Goal: Task Accomplishment & Management: Use online tool/utility

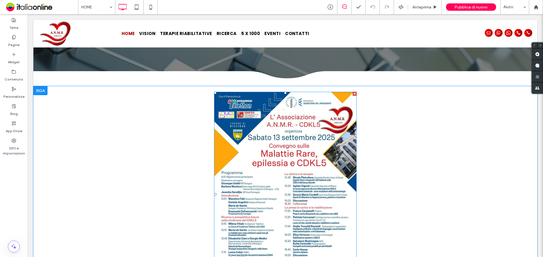
scroll to position [85, 0]
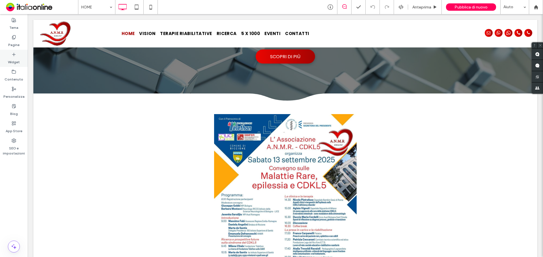
click at [17, 57] on label "Widget" at bounding box center [14, 61] width 12 height 8
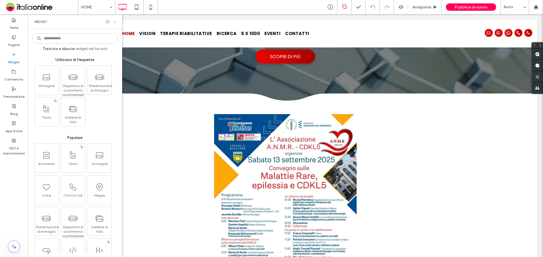
click at [113, 22] on icon at bounding box center [115, 22] width 4 height 4
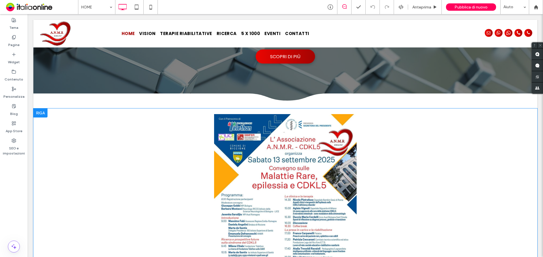
click at [39, 111] on div at bounding box center [40, 113] width 14 height 9
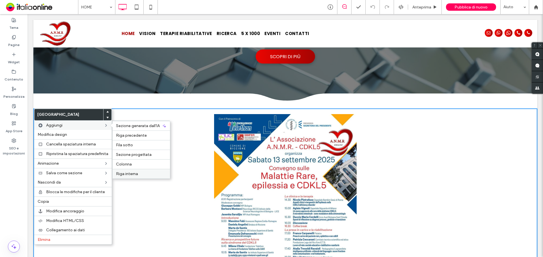
click at [150, 176] on label "Riga interna" at bounding box center [141, 174] width 51 height 5
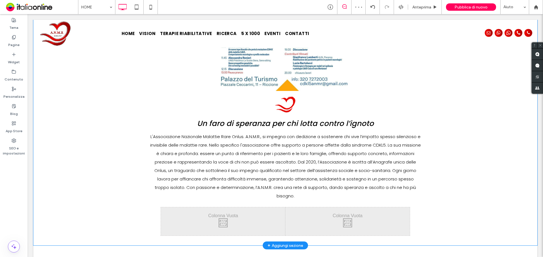
scroll to position [339, 0]
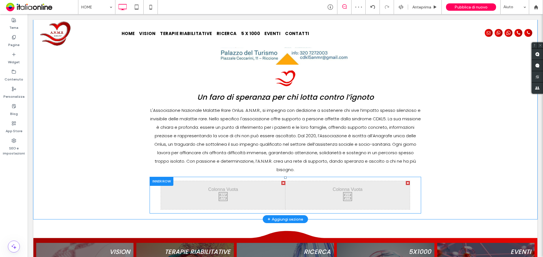
click at [153, 182] on div at bounding box center [162, 181] width 24 height 9
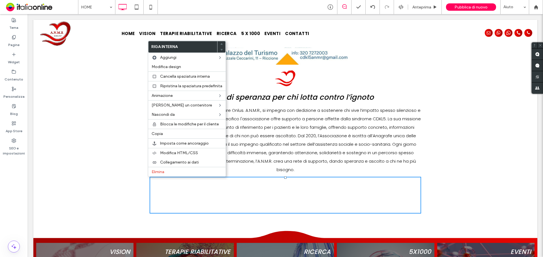
drag, startPoint x: 486, startPoint y: 142, endPoint x: 485, endPoint y: 146, distance: 4.7
click at [486, 142] on div "icona A.N.M.R. Un faro di speranza per chi lotta contro l’ignoto Click To Paste…" at bounding box center [285, 36] width 504 height 365
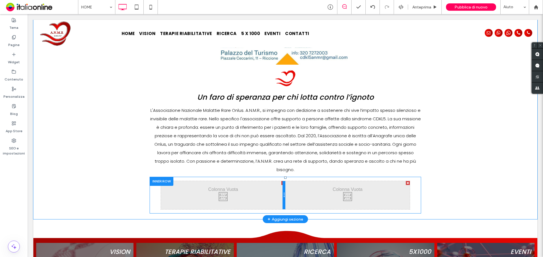
click at [282, 205] on div at bounding box center [283, 195] width 3 height 28
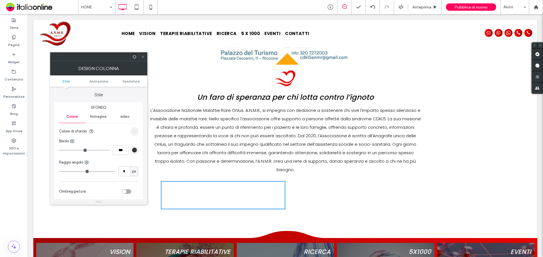
click at [143, 57] on use at bounding box center [142, 56] width 3 height 3
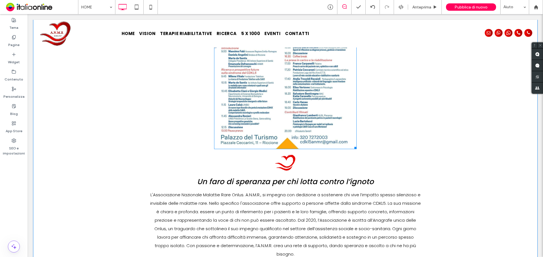
scroll to position [254, 0]
drag, startPoint x: 288, startPoint y: 187, endPoint x: 328, endPoint y: 162, distance: 46.6
click at [324, 151] on div "icona A.N.M.R. Un faro di speranza per chi lotta contro l’ignoto Click To Paste…" at bounding box center [285, 122] width 271 height 354
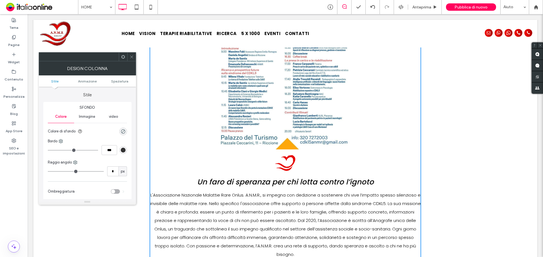
click at [134, 56] on div at bounding box center [131, 57] width 8 height 8
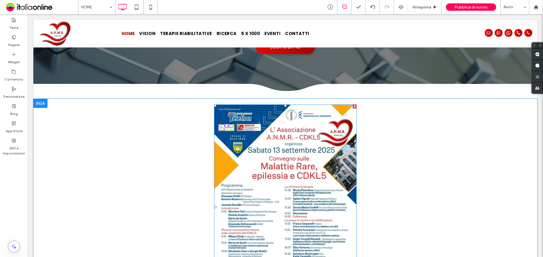
scroll to position [85, 0]
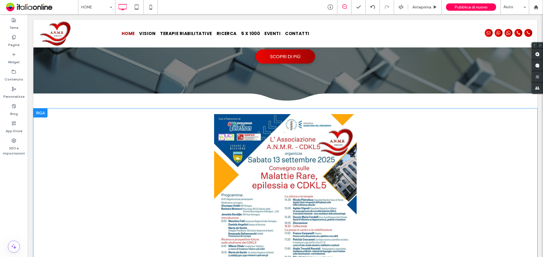
drag, startPoint x: 327, startPoint y: 230, endPoint x: 196, endPoint y: 114, distance: 175.4
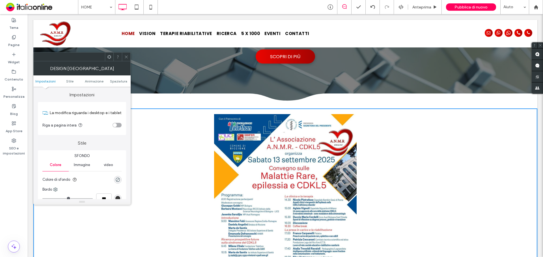
click at [127, 54] on span at bounding box center [126, 57] width 4 height 8
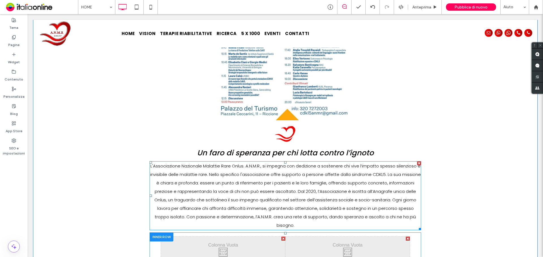
scroll to position [311, 0]
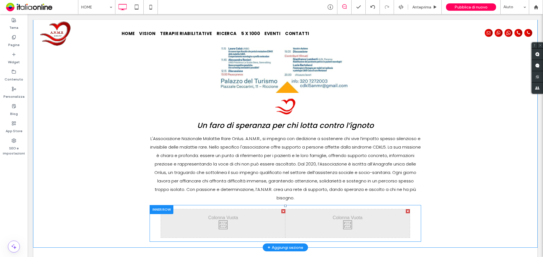
click at [162, 210] on div at bounding box center [162, 209] width 24 height 9
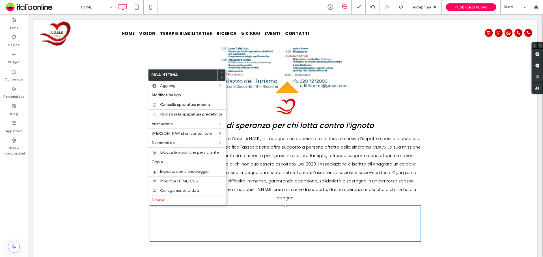
click at [395, 242] on div "icona A.N.M.R. Un faro di speranza per chi lotta contro l’ignoto Click To Paste…" at bounding box center [285, 64] width 504 height 365
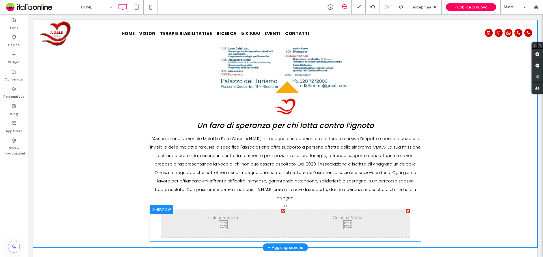
click at [157, 210] on div at bounding box center [162, 209] width 24 height 9
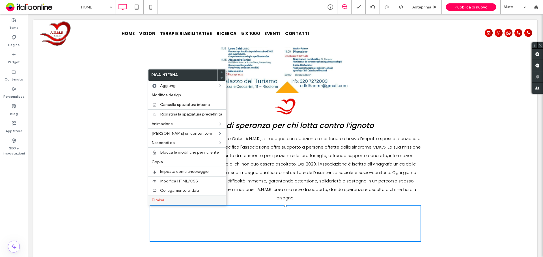
click at [186, 198] on label "Elimina" at bounding box center [187, 200] width 71 height 5
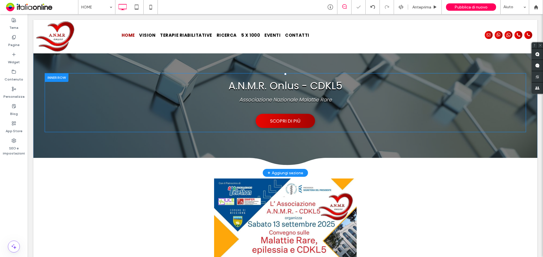
scroll to position [0, 0]
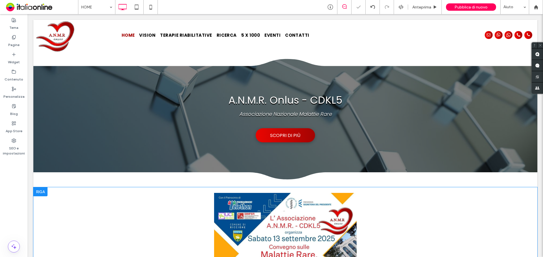
click at [41, 189] on div at bounding box center [40, 191] width 14 height 9
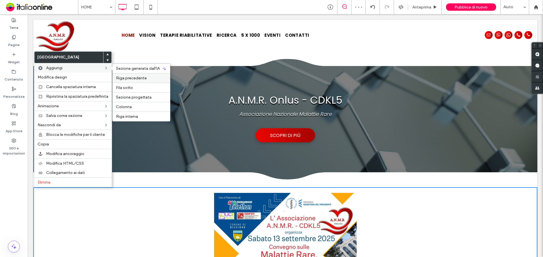
click at [130, 80] on span "Riga precedente" at bounding box center [131, 78] width 31 height 5
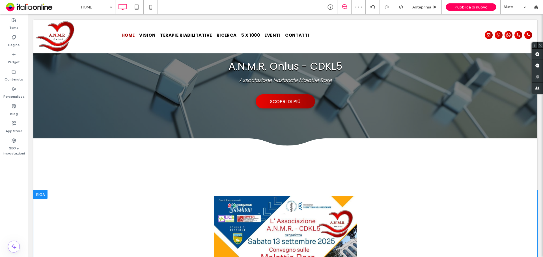
scroll to position [57, 0]
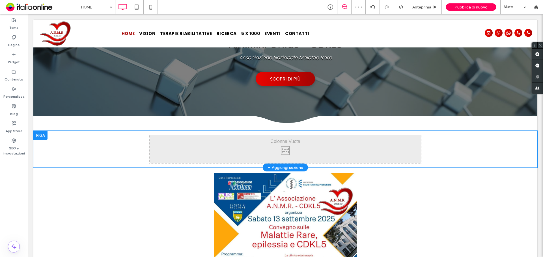
click at [36, 134] on div at bounding box center [40, 135] width 14 height 9
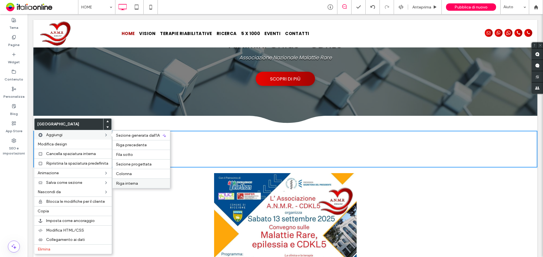
click at [146, 180] on div "Riga interna" at bounding box center [141, 184] width 57 height 10
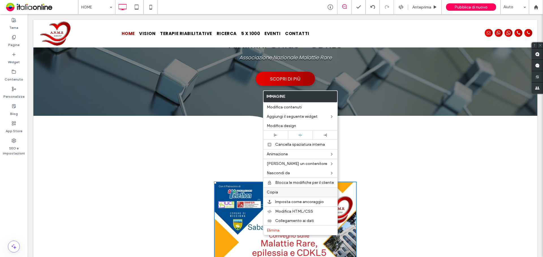
click at [287, 192] on label "Copia" at bounding box center [300, 192] width 67 height 5
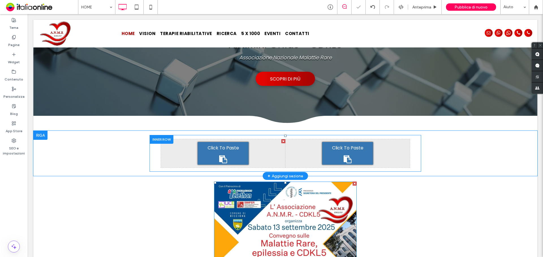
click at [231, 149] on span "Click To Paste" at bounding box center [222, 148] width 31 height 9
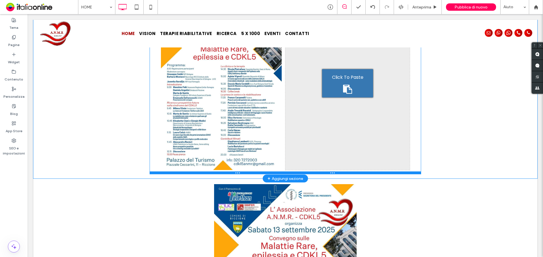
scroll to position [226, 0]
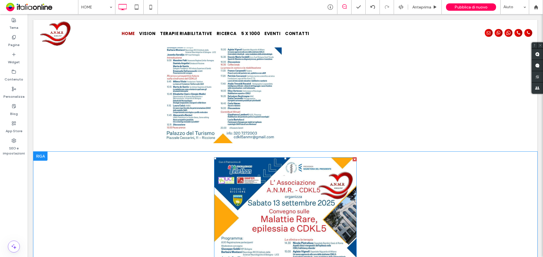
click at [352, 161] on div at bounding box center [354, 159] width 4 height 4
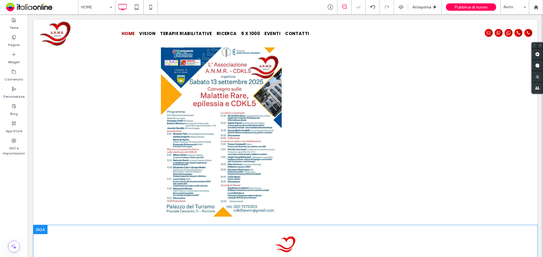
scroll to position [113, 0]
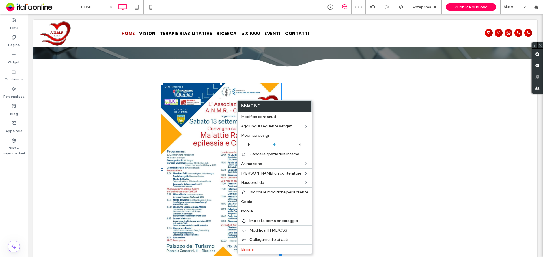
click at [203, 111] on img at bounding box center [221, 170] width 121 height 174
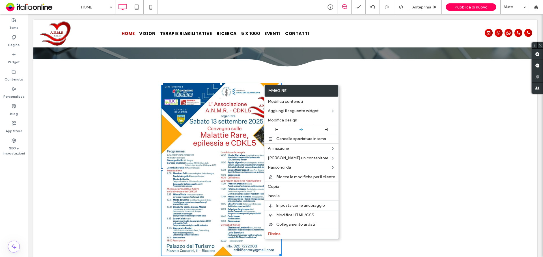
drag, startPoint x: 199, startPoint y: 116, endPoint x: 185, endPoint y: 101, distance: 21.0
click at [199, 116] on img at bounding box center [221, 170] width 121 height 174
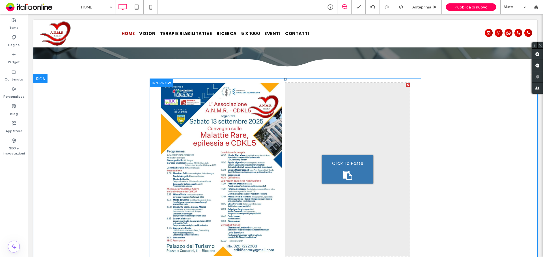
click at [167, 82] on div at bounding box center [162, 83] width 24 height 9
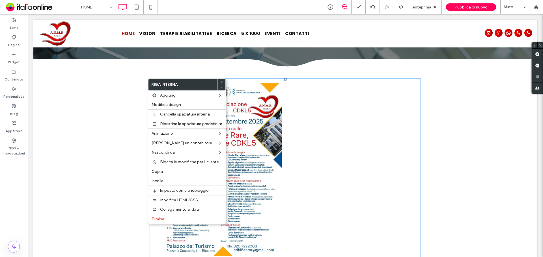
click at [236, 86] on img at bounding box center [221, 170] width 121 height 174
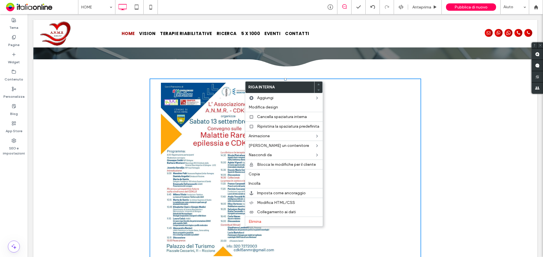
click at [351, 87] on div "Click To Paste Click To Paste" at bounding box center [347, 170] width 124 height 174
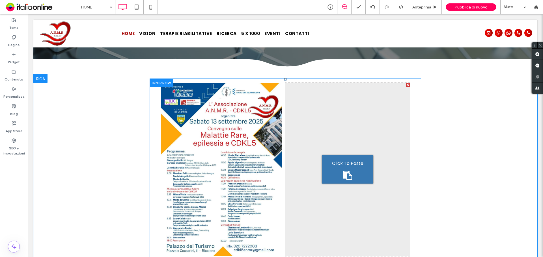
click at [356, 170] on div "Click To Paste" at bounding box center [347, 169] width 51 height 28
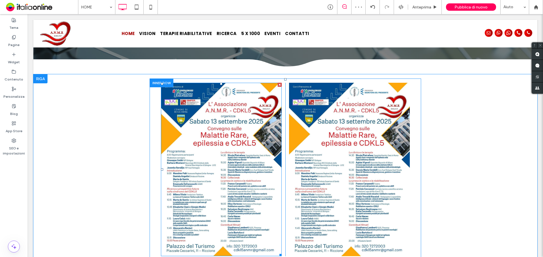
click at [278, 86] on div at bounding box center [280, 85] width 4 height 4
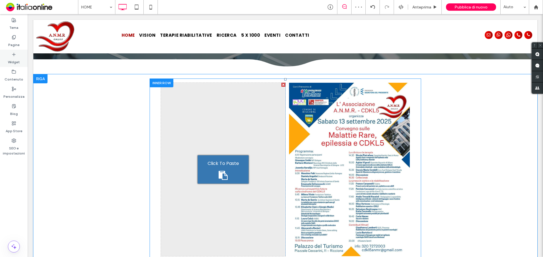
click at [17, 60] on label "Widget" at bounding box center [14, 61] width 12 height 8
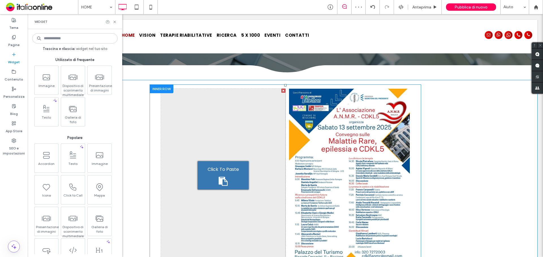
scroll to position [119, 0]
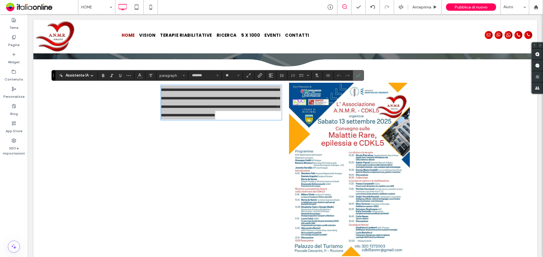
click at [360, 75] on label "Conferma" at bounding box center [358, 75] width 8 height 10
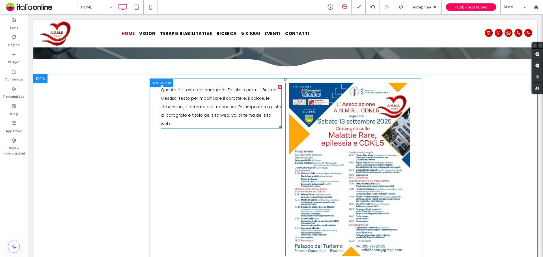
click at [215, 122] on p "Questo è il testo del paragrafo. Fai clic o premi il Button Gestisci testo per …" at bounding box center [221, 107] width 121 height 42
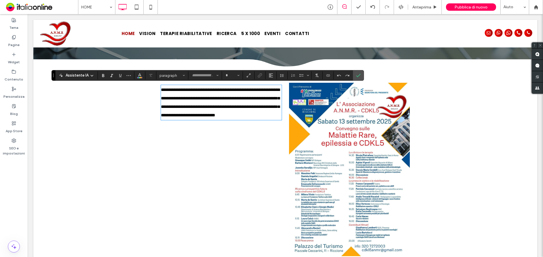
type input "*******"
type input "**"
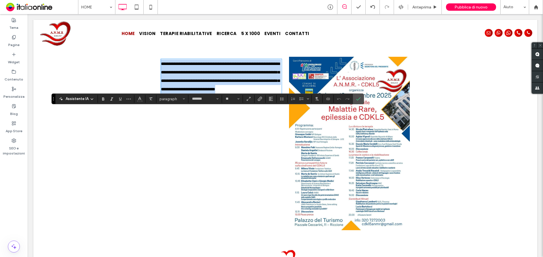
scroll to position [91, 0]
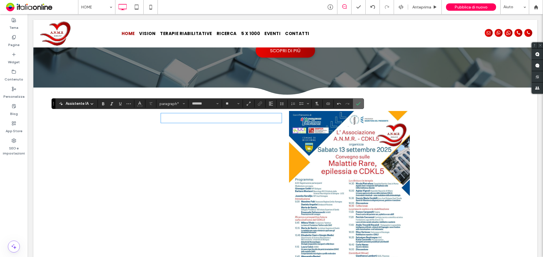
click at [360, 105] on icon "Conferma" at bounding box center [358, 103] width 5 height 5
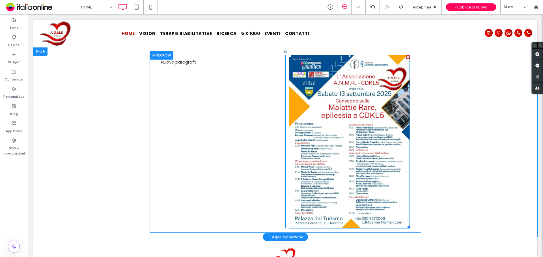
scroll to position [147, 0]
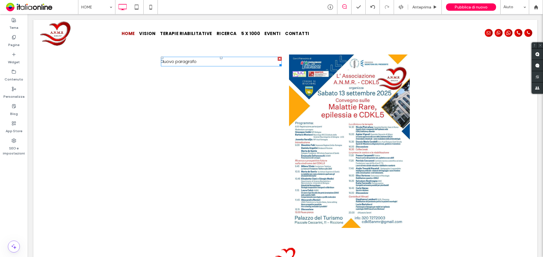
click at [241, 62] on p "Nuovo paragrafo" at bounding box center [221, 61] width 121 height 8
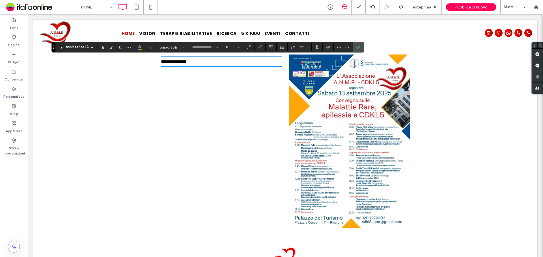
type input "*******"
type input "**"
click at [241, 62] on p "**********" at bounding box center [221, 61] width 121 height 8
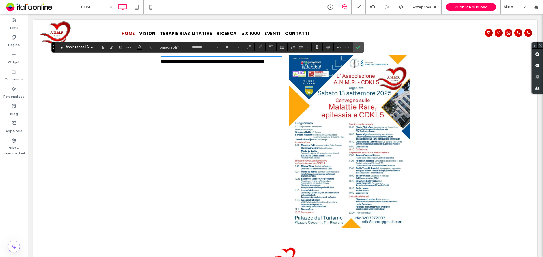
click at [219, 74] on p "﻿" at bounding box center [221, 70] width 121 height 8
drag, startPoint x: 236, startPoint y: 68, endPoint x: 172, endPoint y: 58, distance: 64.8
click at [146, 64] on div "**********" at bounding box center [285, 141] width 504 height 191
click at [267, 48] on button "Allineamento" at bounding box center [271, 47] width 8 height 8
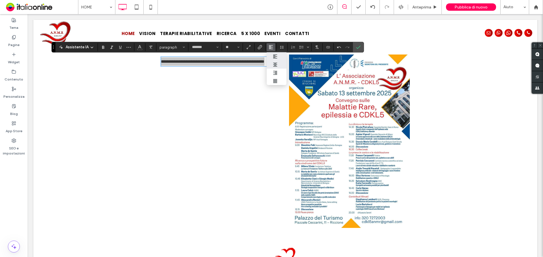
click at [278, 67] on div "ui.textEditor.alignment.center" at bounding box center [276, 64] width 7 height 5
click at [174, 49] on button "paragraph" at bounding box center [171, 47] width 29 height 8
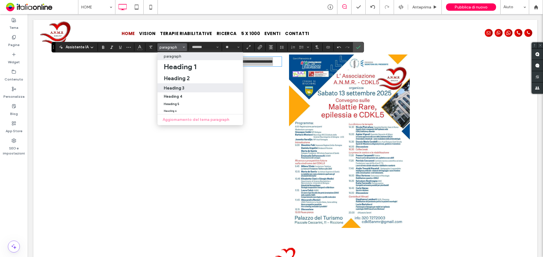
click at [181, 87] on h3 "Heading 3" at bounding box center [174, 87] width 21 height 5
type input "**"
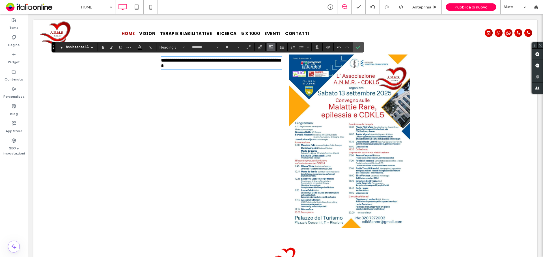
click at [270, 47] on icon "Allineamento" at bounding box center [271, 47] width 5 height 5
click at [277, 64] on icon "ui.textEditor.alignment.center" at bounding box center [275, 64] width 5 height 5
click at [356, 46] on icon "Conferma" at bounding box center [358, 47] width 5 height 5
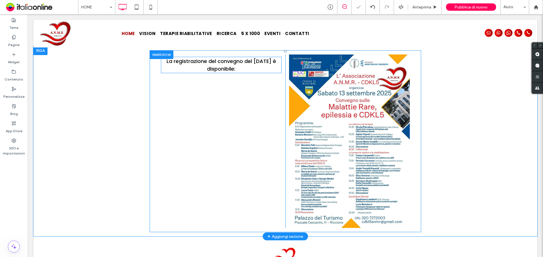
click at [219, 68] on span "La registrazione del convegno del 13 settembre è disponibile: ﻿" at bounding box center [220, 65] width 109 height 15
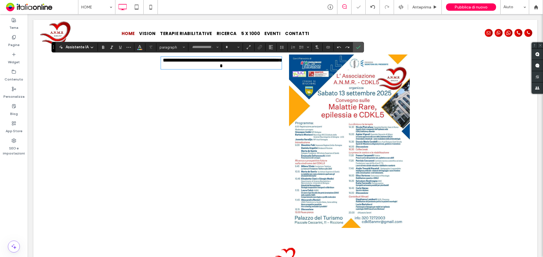
type input "*******"
type input "**"
click at [101, 47] on icon "Grassetto" at bounding box center [103, 47] width 5 height 5
click at [234, 47] on input "**" at bounding box center [230, 47] width 11 height 5
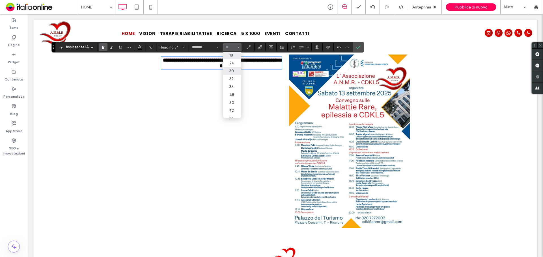
click at [232, 69] on label "30" at bounding box center [232, 71] width 18 height 8
type input "**"
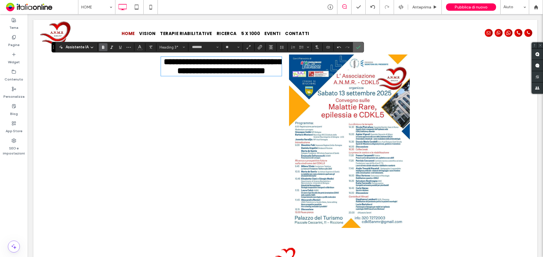
click at [358, 47] on use "Conferma" at bounding box center [358, 47] width 5 height 3
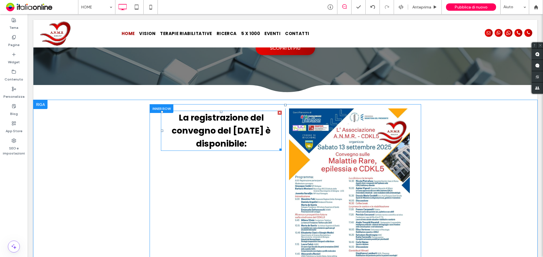
scroll to position [91, 0]
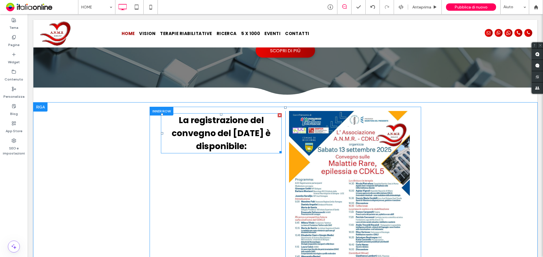
click at [229, 132] on strong "La registrazione del convegno del 13 settembre è disponibile:" at bounding box center [221, 133] width 99 height 38
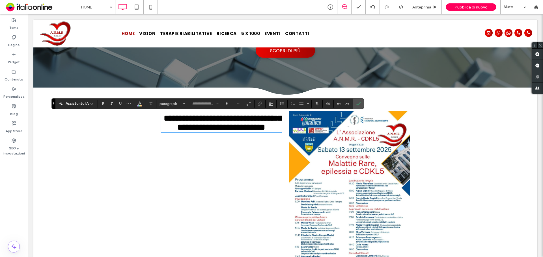
type input "*******"
type input "**"
click at [111, 105] on use "Corsivo" at bounding box center [111, 103] width 3 height 3
click at [358, 104] on icon "Conferma" at bounding box center [358, 103] width 5 height 5
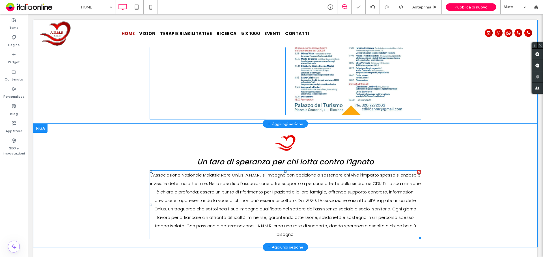
scroll to position [260, 0]
click at [274, 160] on span "Un faro di speranza per chi lotta contro l’ignoto" at bounding box center [285, 162] width 177 height 10
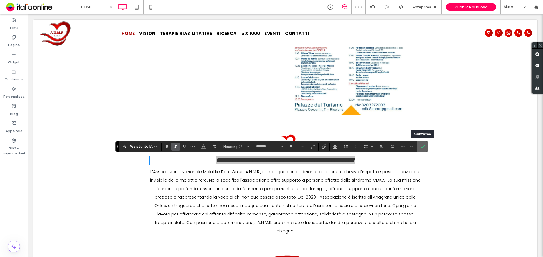
click at [420, 145] on icon "Conferma" at bounding box center [422, 146] width 5 height 5
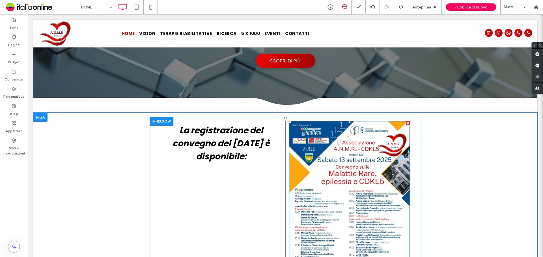
scroll to position [91, 0]
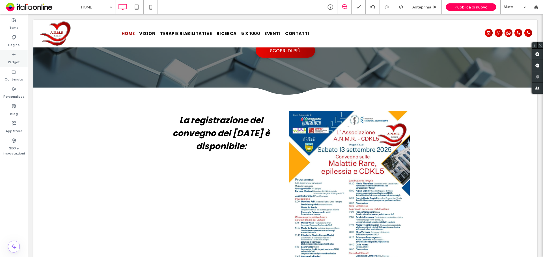
click at [21, 62] on div "Widget" at bounding box center [14, 58] width 28 height 17
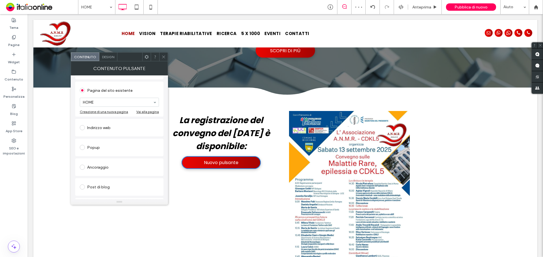
scroll to position [58, 0]
click at [101, 130] on div "Indirizzo web" at bounding box center [119, 128] width 79 height 9
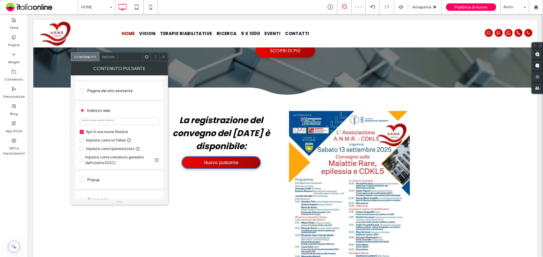
click at [114, 125] on input "url" at bounding box center [119, 121] width 79 height 7
paste input "**********"
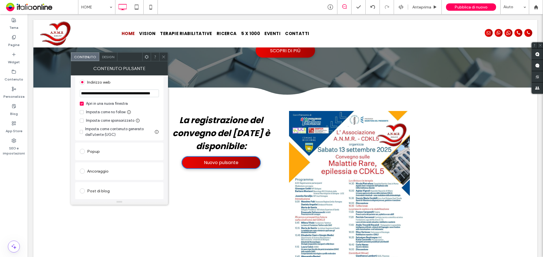
scroll to position [0, 0]
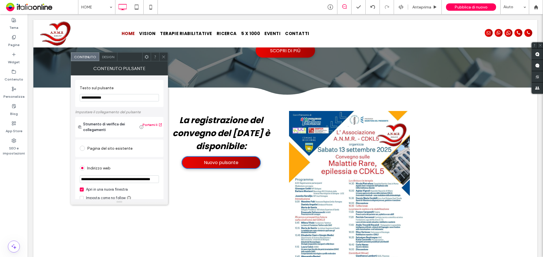
type input "**********"
click at [163, 55] on icon at bounding box center [163, 57] width 4 height 4
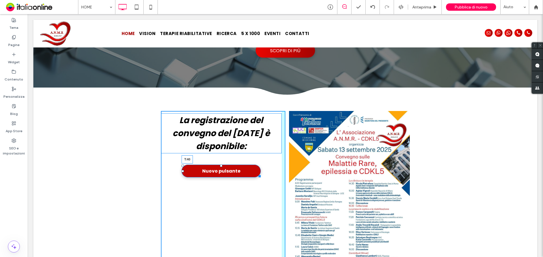
drag, startPoint x: 219, startPoint y: 157, endPoint x: 218, endPoint y: 166, distance: 8.5
click at [220, 166] on div at bounding box center [221, 166] width 2 height 2
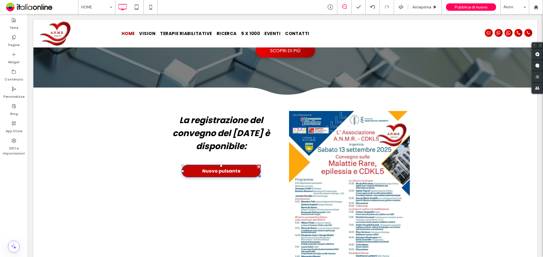
drag, startPoint x: 255, startPoint y: 185, endPoint x: 228, endPoint y: 170, distance: 31.1
click at [228, 170] on span "Nuovo pulsante" at bounding box center [221, 171] width 38 height 7
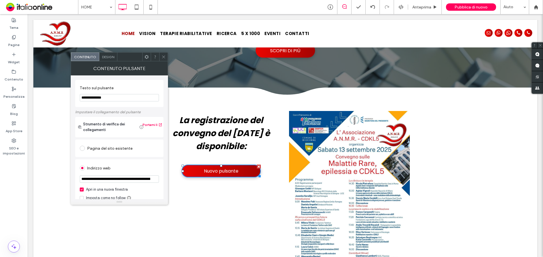
drag, startPoint x: 143, startPoint y: 109, endPoint x: 30, endPoint y: 97, distance: 114.0
type input "*"
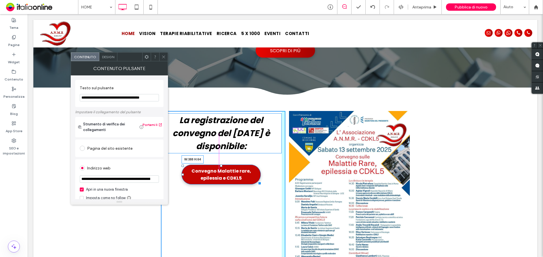
drag, startPoint x: 257, startPoint y: 183, endPoint x: 272, endPoint y: 181, distance: 15.4
click at [261, 181] on div at bounding box center [258, 182] width 4 height 4
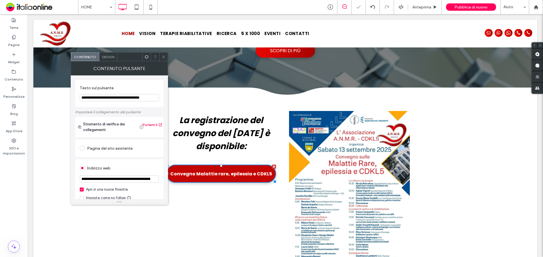
click at [222, 172] on span "Convegno Malattie rare, epilessia e CDKL5" at bounding box center [221, 173] width 102 height 7
click at [114, 98] on input "**********" at bounding box center [119, 97] width 79 height 7
click at [115, 97] on input "**********" at bounding box center [119, 97] width 79 height 7
type input "**********"
drag, startPoint x: 162, startPoint y: 56, endPoint x: 166, endPoint y: 59, distance: 5.1
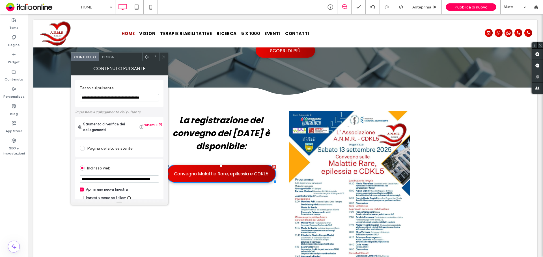
click at [162, 56] on icon at bounding box center [163, 57] width 4 height 4
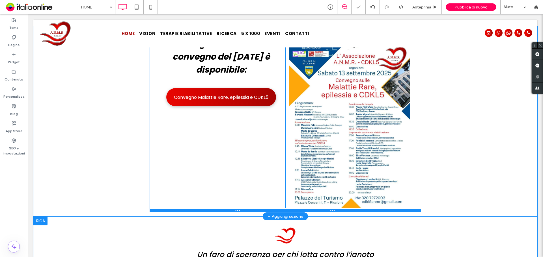
scroll to position [176, 0]
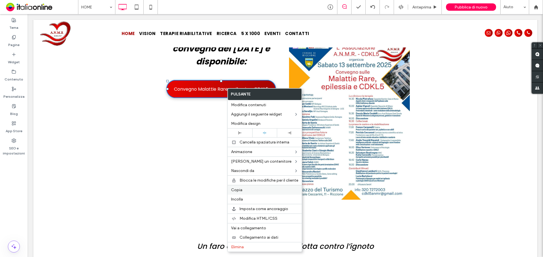
click at [257, 192] on label "Copia" at bounding box center [264, 190] width 67 height 5
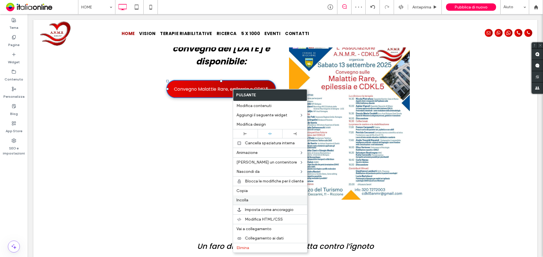
click at [246, 198] on span "Incolla" at bounding box center [242, 200] width 12 height 5
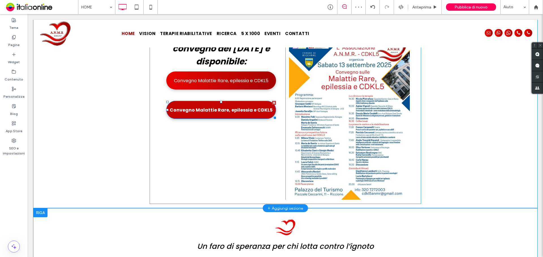
click at [213, 112] on span "Convegno Malattie Rare, epilessia e CDKL5" at bounding box center [221, 110] width 103 height 7
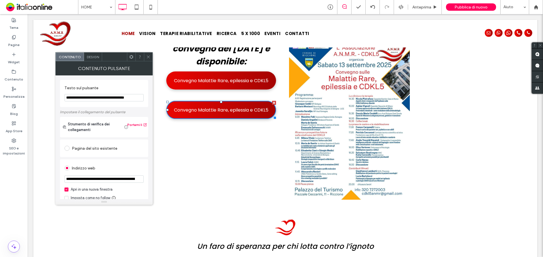
drag, startPoint x: 84, startPoint y: 97, endPoint x: -13, endPoint y: 95, distance: 96.4
click at [0, 95] on html ".wqwq-1{fill:#231f20;} .cls-1q, .cls-2q { fill-rule: evenodd; } .cls-2q { fill:…" at bounding box center [271, 128] width 543 height 257
click at [77, 98] on input "**********" at bounding box center [103, 97] width 79 height 7
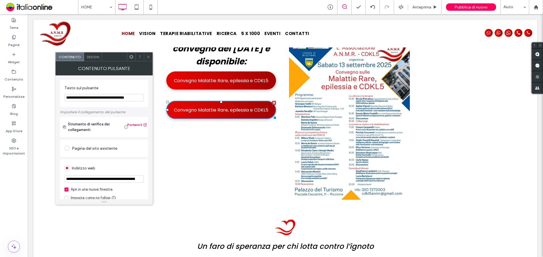
click at [77, 98] on input "**********" at bounding box center [103, 97] width 79 height 7
type input "**********"
click at [150, 56] on icon at bounding box center [148, 57] width 4 height 4
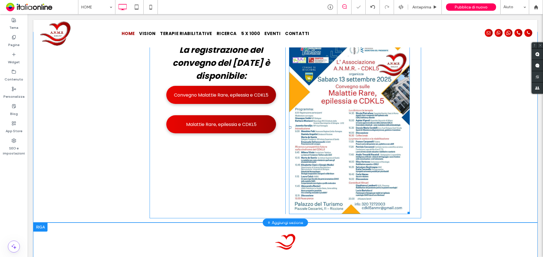
scroll to position [147, 0]
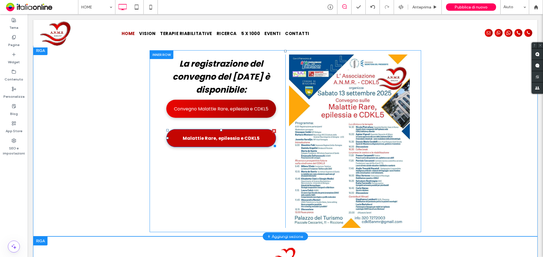
click at [253, 141] on span "Malattie Rare, epilessia e CDKL5" at bounding box center [221, 138] width 77 height 7
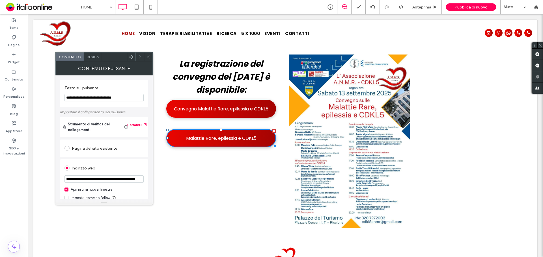
drag, startPoint x: 135, startPoint y: 111, endPoint x: 53, endPoint y: 97, distance: 82.6
paste input "**********"
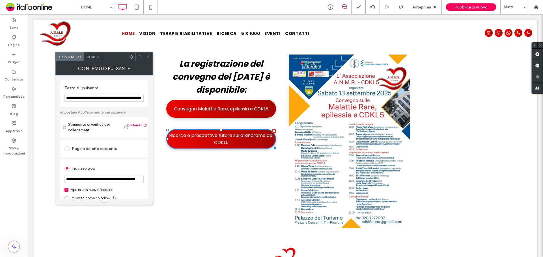
type input "**********"
click at [148, 55] on icon at bounding box center [148, 57] width 4 height 4
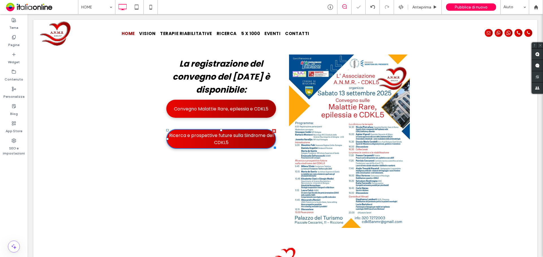
scroll to position [0, 0]
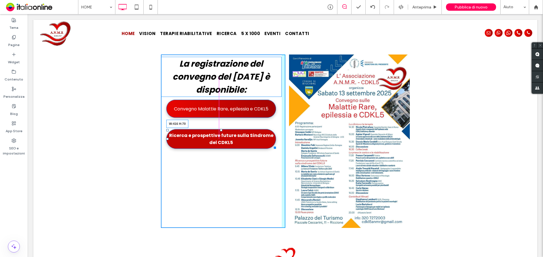
drag, startPoint x: 272, startPoint y: 148, endPoint x: 276, endPoint y: 147, distance: 4.0
click at [276, 147] on div at bounding box center [274, 147] width 4 height 4
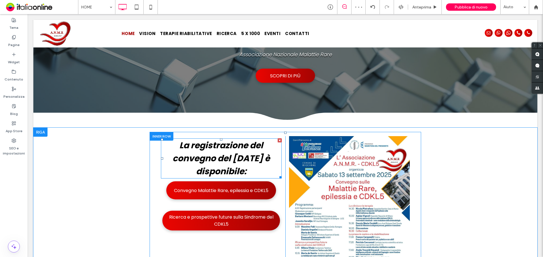
scroll to position [62, 0]
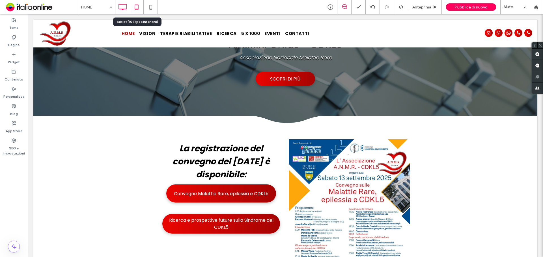
drag, startPoint x: 136, startPoint y: 6, endPoint x: 26, endPoint y: 8, distance: 109.7
click at [136, 6] on icon at bounding box center [136, 6] width 11 height 11
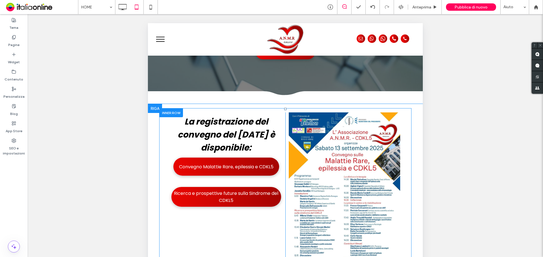
scroll to position [119, 0]
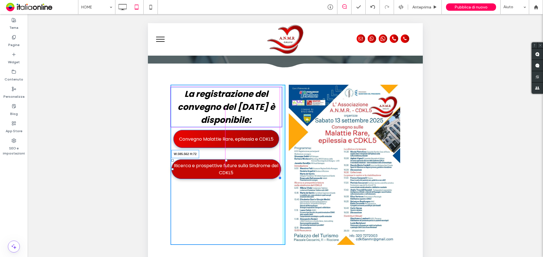
drag, startPoint x: 274, startPoint y: 176, endPoint x: 280, endPoint y: 177, distance: 5.4
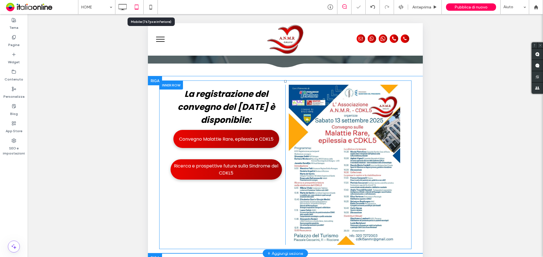
click at [151, 6] on icon at bounding box center [150, 6] width 11 height 11
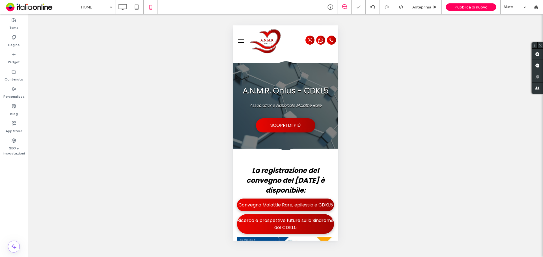
scroll to position [57, 0]
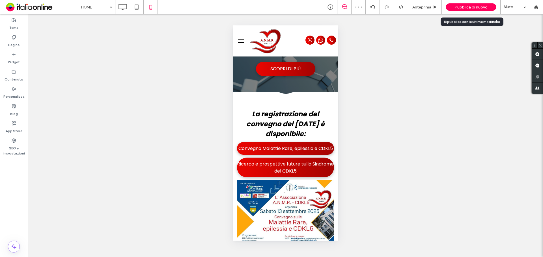
click at [464, 7] on span "Pubblica di nuovo" at bounding box center [470, 7] width 33 height 5
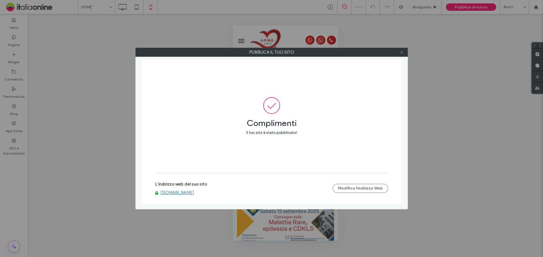
click at [401, 54] on icon at bounding box center [401, 52] width 4 height 4
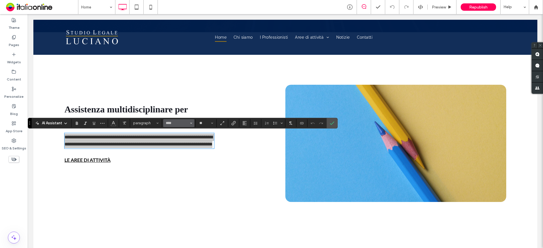
click at [192, 124] on span "Font & Font weight" at bounding box center [191, 123] width 2 height 7
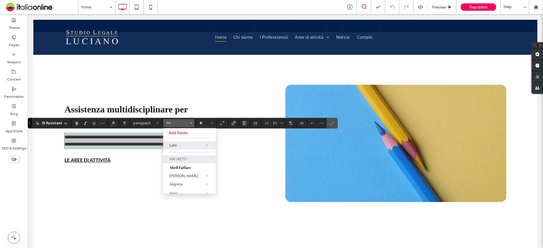
click at [188, 161] on label "Aboreto" at bounding box center [189, 159] width 53 height 8
type input "*******"
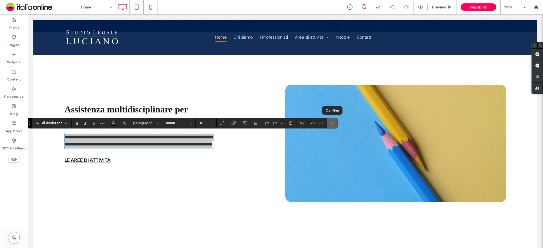
click at [335, 125] on label "Confirm" at bounding box center [332, 123] width 8 height 10
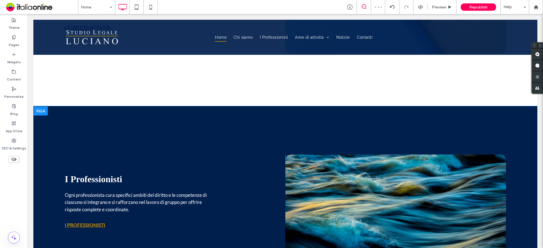
scroll to position [283, 0]
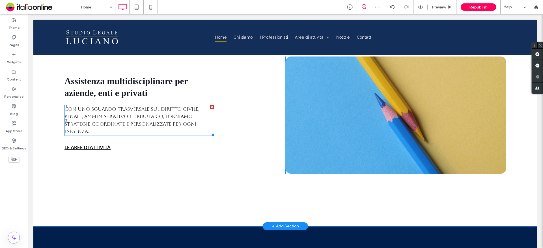
click at [144, 113] on p "Con uno sguardo trasversale sul diritto civile, penale, amministrativo e tribut…" at bounding box center [139, 120] width 150 height 30
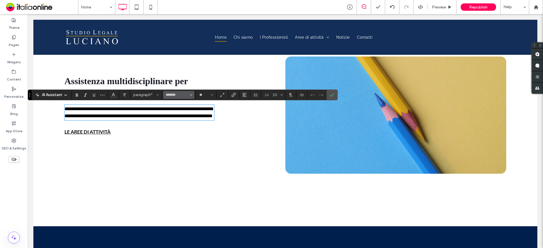
click at [183, 98] on button "*******" at bounding box center [178, 95] width 31 height 8
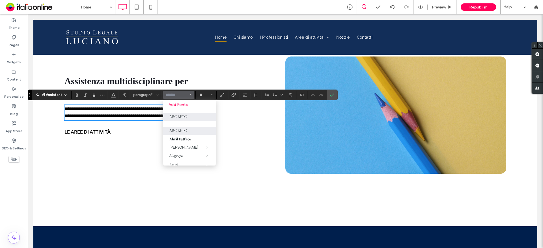
click at [181, 93] on input "Font & Font weight-input" at bounding box center [177, 95] width 24 height 5
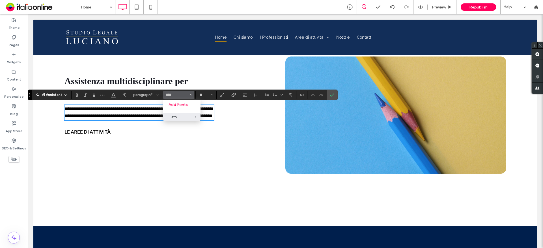
click at [178, 120] on label "Lato" at bounding box center [181, 117] width 37 height 8
type input "****"
click at [334, 98] on label "Confirm" at bounding box center [332, 95] width 8 height 10
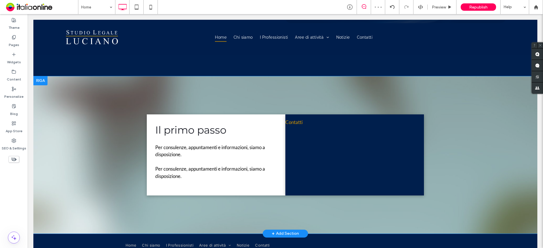
scroll to position [735, 0]
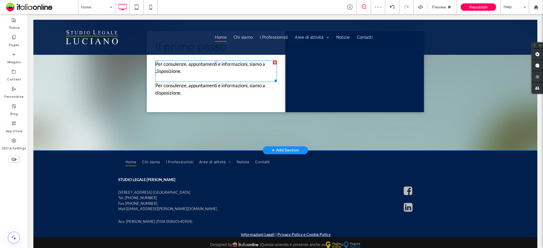
click at [163, 65] on span "Per consulenze, appuntamenti e informazioni, siamo a disposizione." at bounding box center [210, 67] width 110 height 13
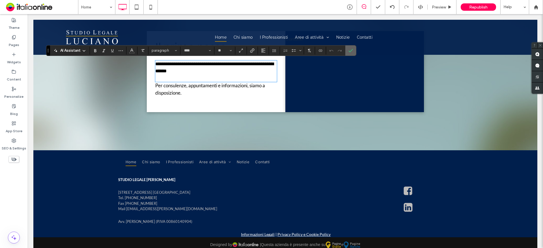
click at [354, 51] on label "Confirm" at bounding box center [350, 51] width 8 height 10
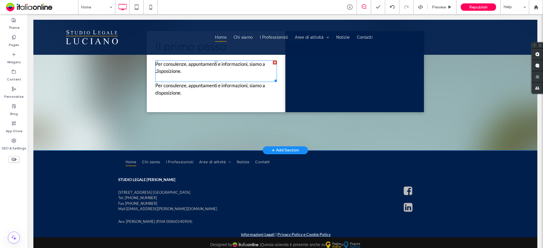
click at [202, 73] on p "Per consulenze, appuntamenti e informazioni, siamo a disposizione." at bounding box center [216, 67] width 122 height 14
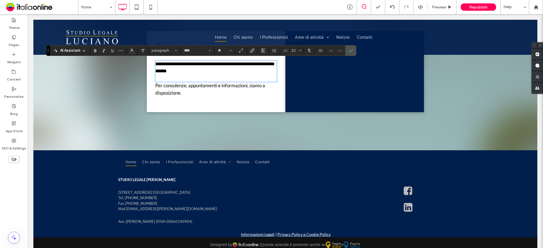
click at [213, 52] on section "****" at bounding box center [197, 51] width 34 height 8
click at [212, 52] on button "****" at bounding box center [196, 51] width 31 height 8
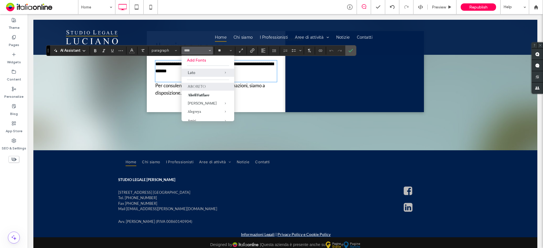
click at [203, 88] on label "Aboreto" at bounding box center [207, 87] width 53 height 8
type input "*******"
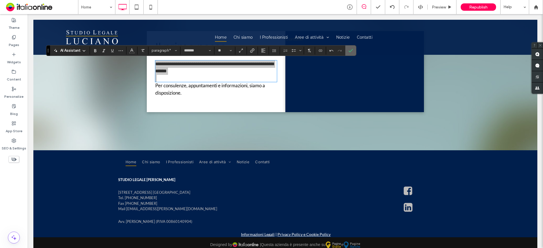
click at [350, 49] on icon "Confirm" at bounding box center [350, 50] width 5 height 5
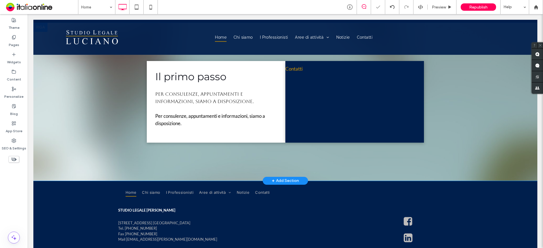
scroll to position [678, 0]
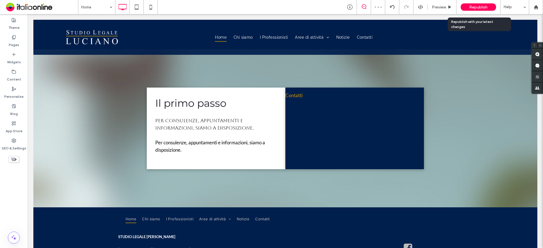
click at [471, 6] on span "Republish" at bounding box center [478, 7] width 18 height 5
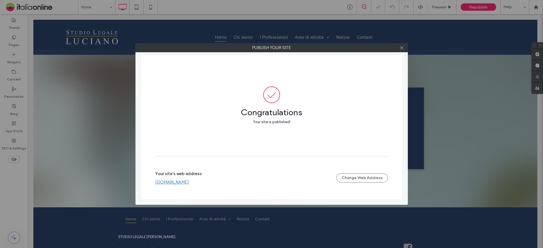
click at [185, 183] on link "www.studiolegaleluciano.com" at bounding box center [172, 182] width 34 height 5
click at [403, 48] on icon at bounding box center [401, 48] width 4 height 4
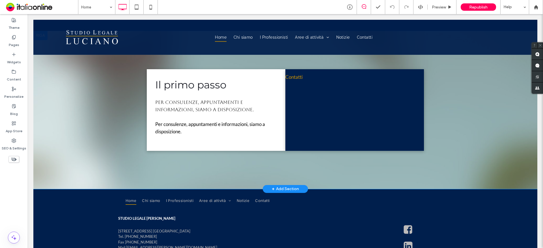
scroll to position [707, 0]
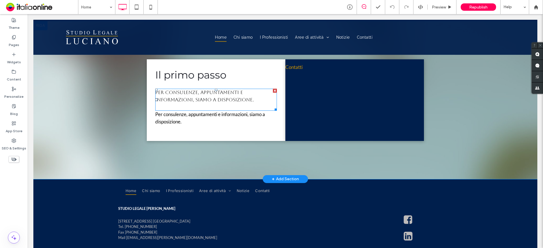
click at [197, 94] on span "Per consulenze, appuntamenti e informazioni, siamo a disposizione." at bounding box center [204, 96] width 98 height 13
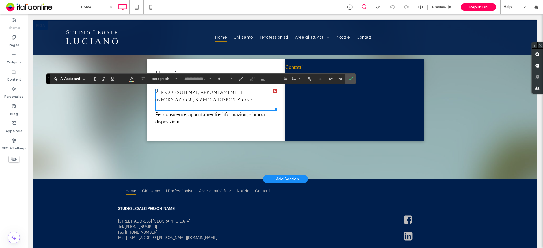
type input "*******"
type input "**"
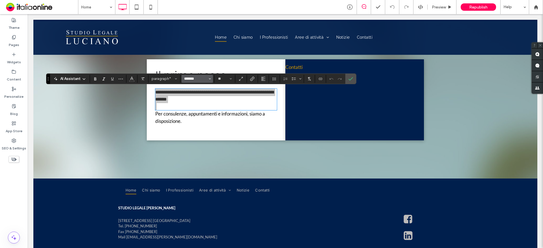
click at [200, 80] on input "*******" at bounding box center [195, 79] width 24 height 5
drag, startPoint x: 203, startPoint y: 100, endPoint x: 175, endPoint y: 86, distance: 31.4
click at [203, 100] on span "Lato" at bounding box center [209, 101] width 19 height 8
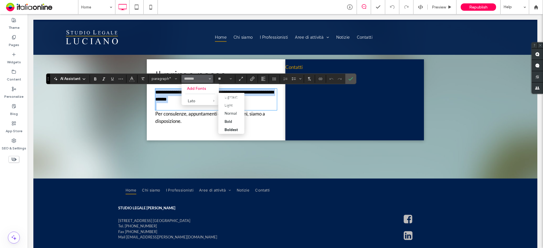
type input "****"
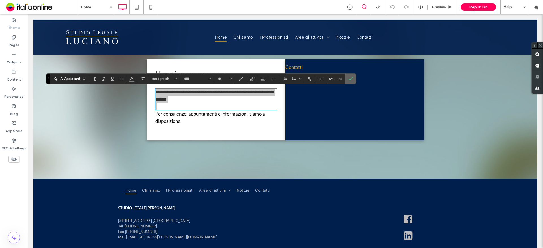
click at [349, 79] on icon "Confirm" at bounding box center [350, 79] width 5 height 5
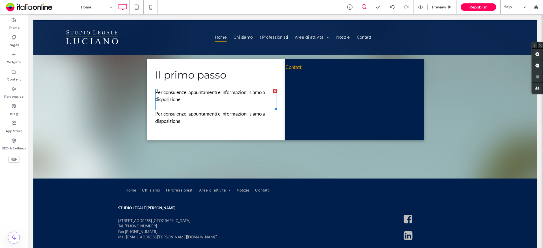
click at [273, 91] on div at bounding box center [275, 91] width 4 height 4
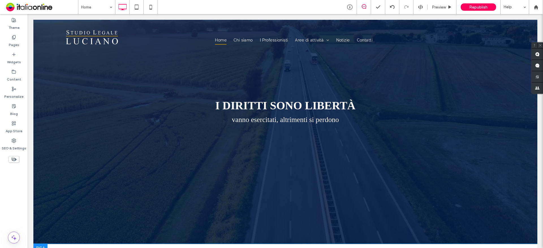
scroll to position [0, 0]
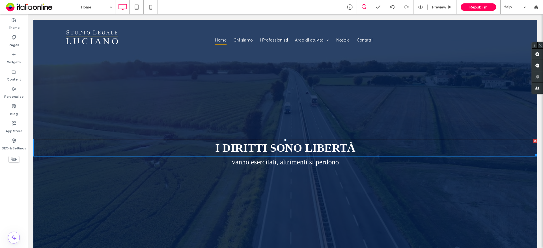
click at [304, 149] on strong "I diritti sono Libertà" at bounding box center [285, 148] width 140 height 13
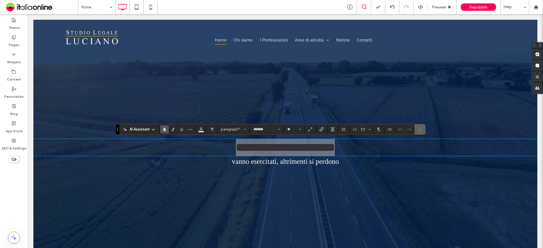
click at [416, 130] on label "Confirm" at bounding box center [420, 129] width 8 height 10
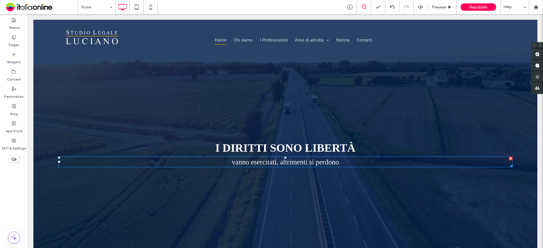
click at [295, 158] on span "vanno esercitati, altrimenti si perdono" at bounding box center [285, 162] width 107 height 8
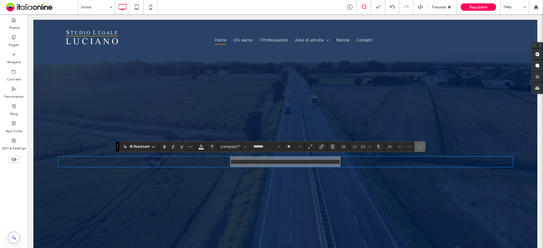
click at [416, 146] on label "Confirm" at bounding box center [420, 147] width 8 height 10
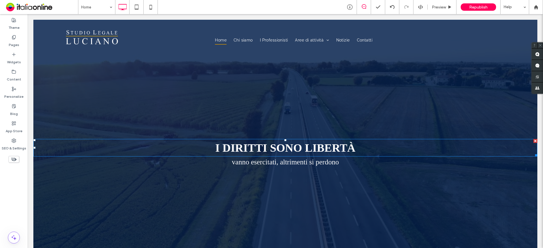
click at [344, 149] on strong "I diritti sono Libertà" at bounding box center [285, 148] width 140 height 13
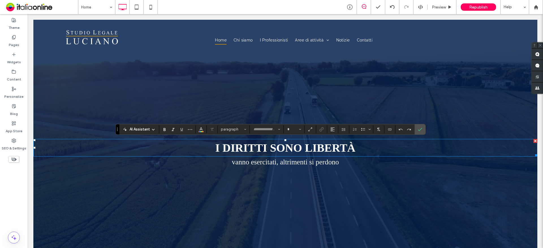
type input "*******"
type input "**"
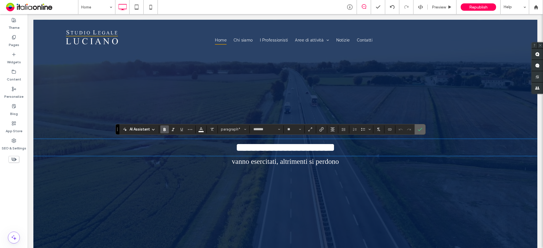
click at [419, 126] on span "Confirm" at bounding box center [419, 129] width 3 height 10
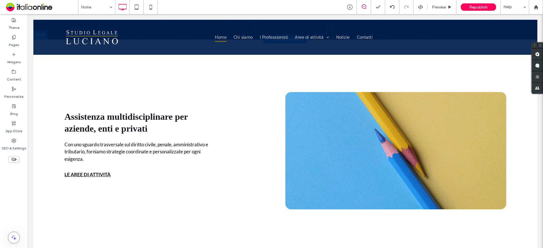
scroll to position [254, 0]
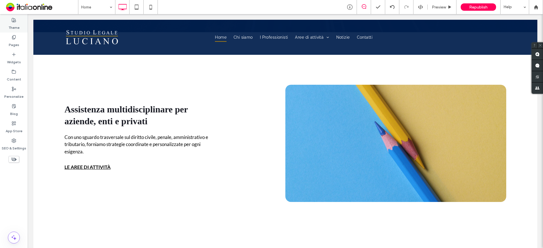
click at [7, 23] on div "Theme" at bounding box center [14, 23] width 28 height 17
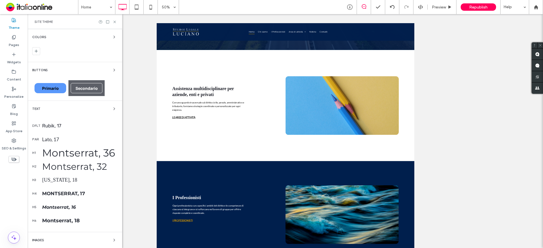
scroll to position [213, 0]
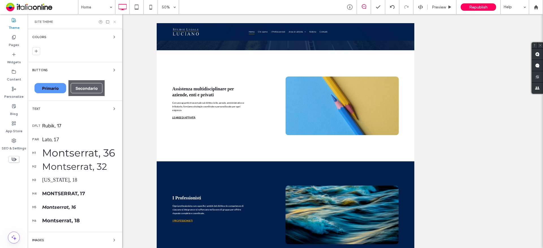
click at [115, 20] on icon at bounding box center [115, 22] width 4 height 4
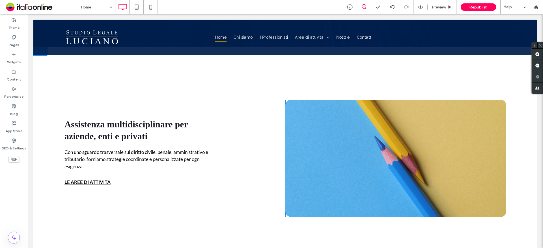
scroll to position [241, 0]
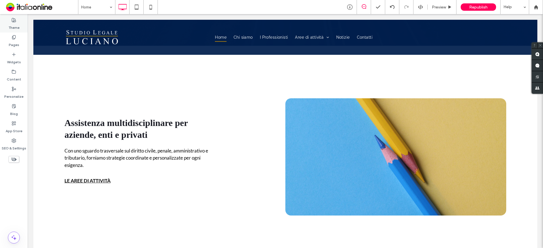
click at [9, 25] on label "Theme" at bounding box center [13, 26] width 11 height 8
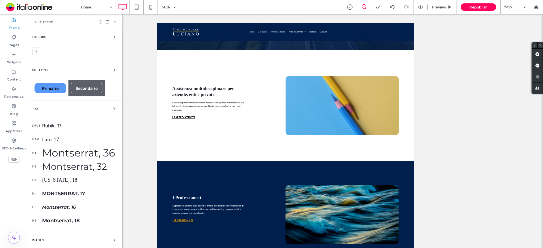
scroll to position [213, 0]
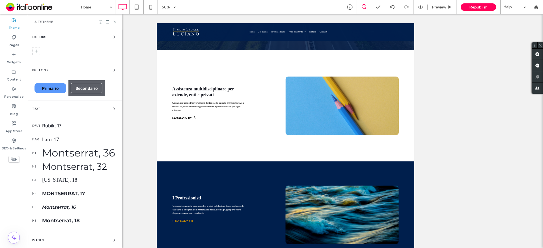
click at [97, 152] on div "Montserrat, 36" at bounding box center [79, 153] width 75 height 12
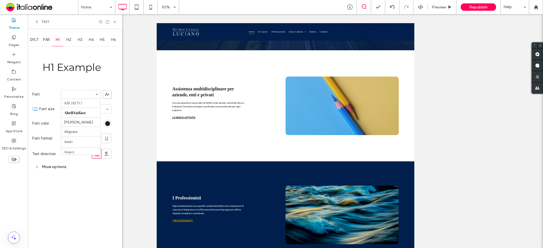
scroll to position [364, 0]
click at [113, 21] on icon at bounding box center [115, 22] width 4 height 4
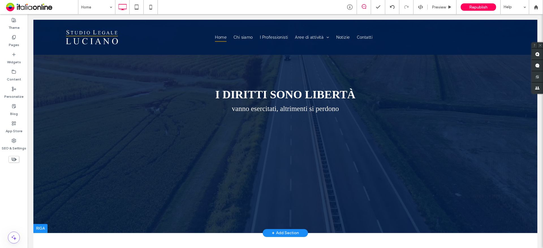
scroll to position [0, 0]
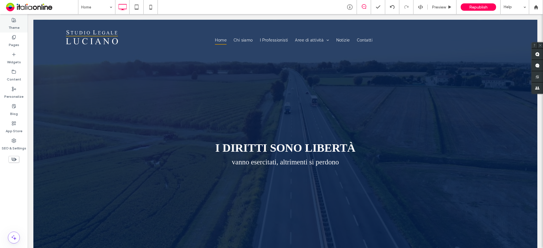
click at [13, 27] on label "Theme" at bounding box center [13, 26] width 11 height 8
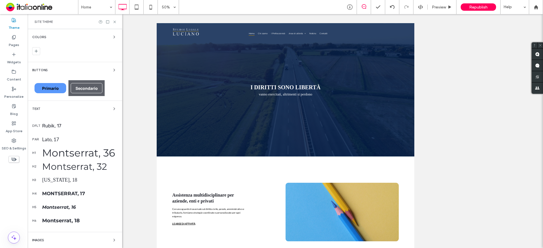
click at [67, 153] on div "Montserrat, 36" at bounding box center [79, 153] width 75 height 12
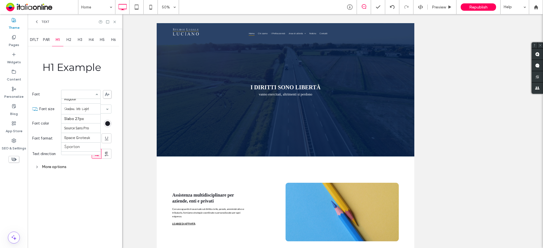
scroll to position [719, 0]
click at [107, 69] on div "H1 Example Font Aboreto Abril Fatface Albert Sans Alegreya Amiri Arapey Arial B…" at bounding box center [71, 109] width 79 height 125
click at [92, 96] on input at bounding box center [79, 94] width 31 height 4
click at [97, 93] on div "Montserrat" at bounding box center [81, 94] width 40 height 9
click at [92, 40] on span "H4" at bounding box center [91, 40] width 5 height 5
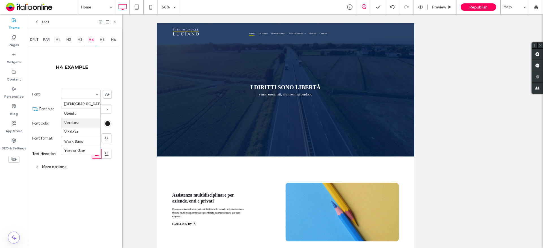
drag, startPoint x: 85, startPoint y: 123, endPoint x: 91, endPoint y: 113, distance: 12.1
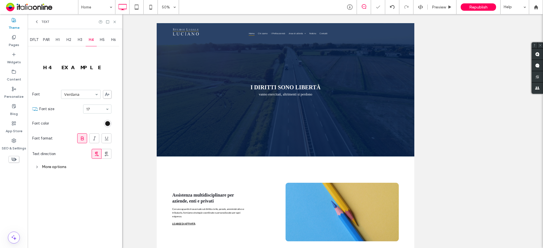
drag, startPoint x: 115, startPoint y: 22, endPoint x: 118, endPoint y: 23, distance: 3.6
click at [115, 22] on icon at bounding box center [115, 22] width 4 height 4
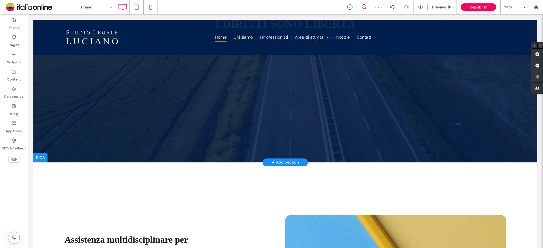
scroll to position [0, 0]
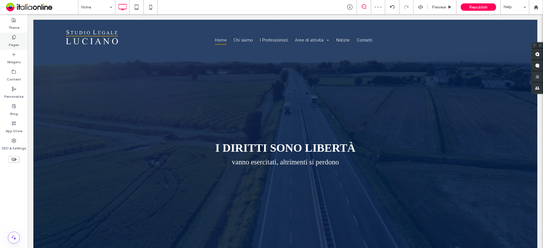
click at [18, 44] on label "Pages" at bounding box center [14, 44] width 10 height 8
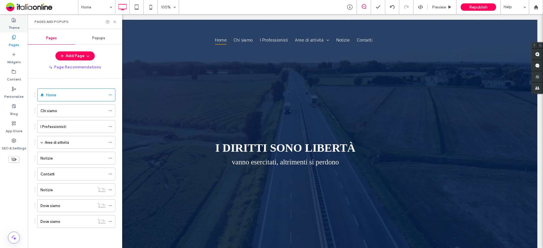
click at [10, 26] on label "Theme" at bounding box center [13, 26] width 11 height 8
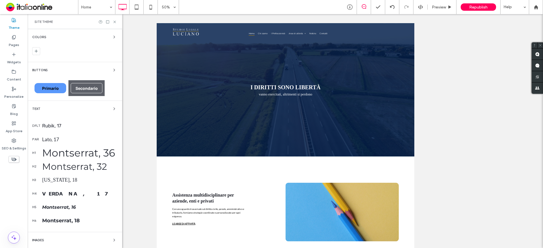
click at [73, 193] on div "Verdana, 17" at bounding box center [79, 194] width 75 height 6
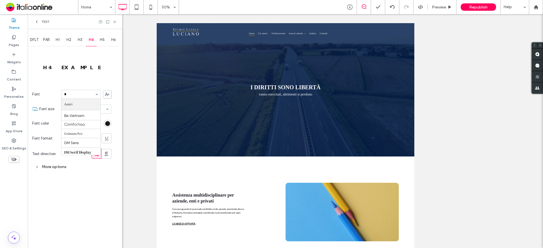
type input "**"
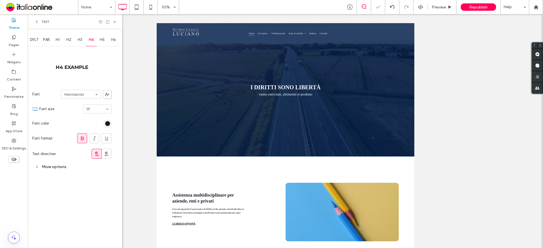
click at [70, 41] on span "H2" at bounding box center [68, 40] width 5 height 5
click at [113, 23] on icon at bounding box center [115, 22] width 4 height 4
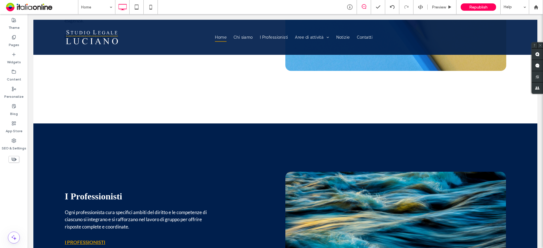
scroll to position [141, 0]
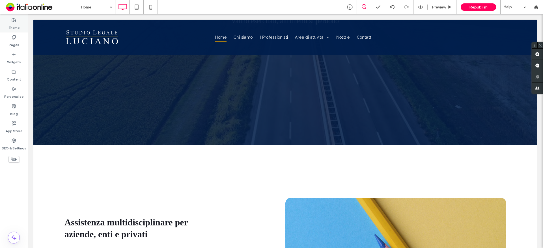
click at [14, 24] on label "Theme" at bounding box center [13, 26] width 11 height 8
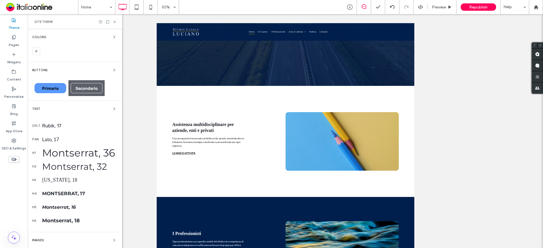
click at [81, 167] on div "Montserrat, 32" at bounding box center [79, 166] width 75 height 11
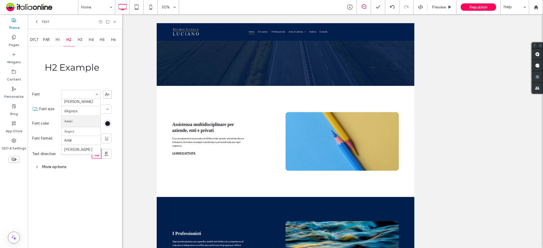
scroll to position [0, 0]
type input "****"
click at [113, 23] on icon at bounding box center [115, 22] width 4 height 4
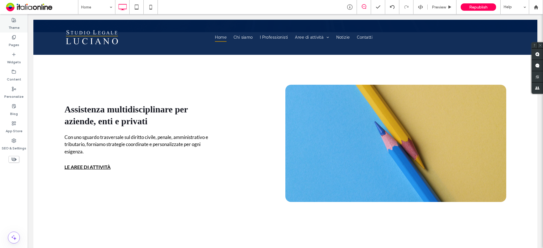
click at [11, 26] on label "Theme" at bounding box center [13, 26] width 11 height 8
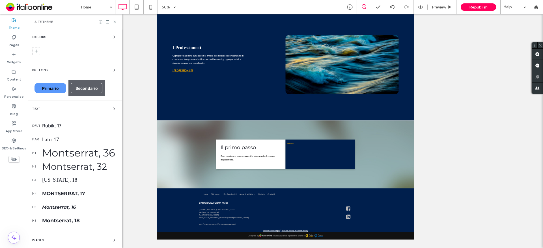
scroll to position [151, 0]
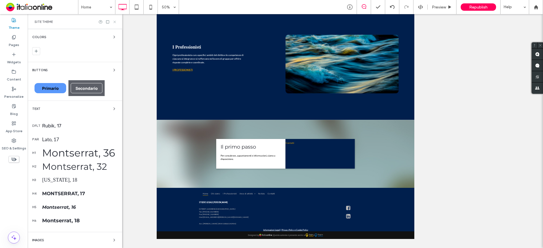
click at [115, 24] on icon at bounding box center [115, 22] width 4 height 4
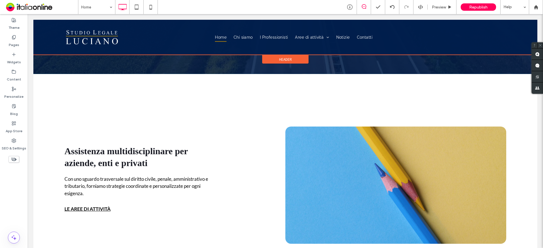
scroll to position [0, 0]
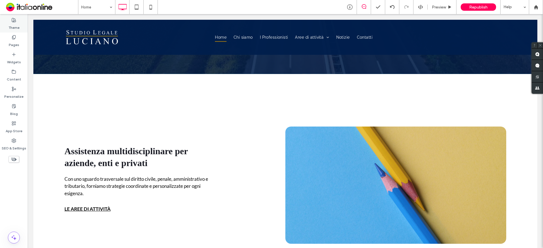
click at [9, 28] on label "Theme" at bounding box center [13, 26] width 11 height 8
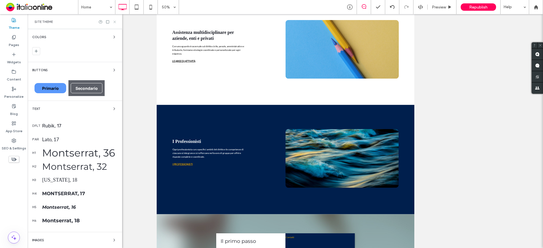
click at [114, 21] on icon at bounding box center [115, 22] width 4 height 4
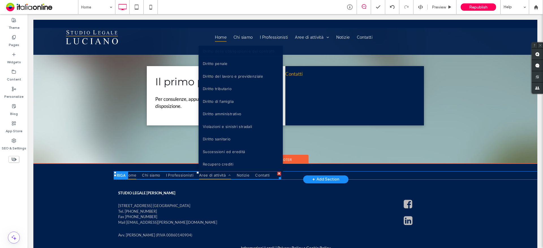
scroll to position [667, 0]
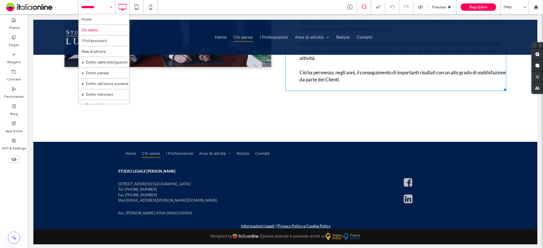
scroll to position [291, 0]
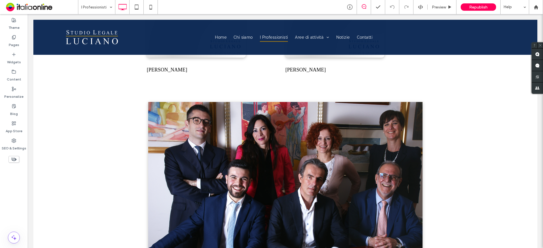
scroll to position [989, 0]
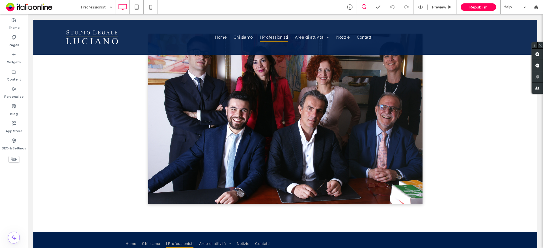
click at [96, 10] on input at bounding box center [95, 7] width 28 height 14
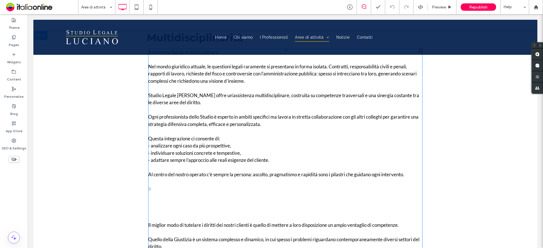
scroll to position [141, 0]
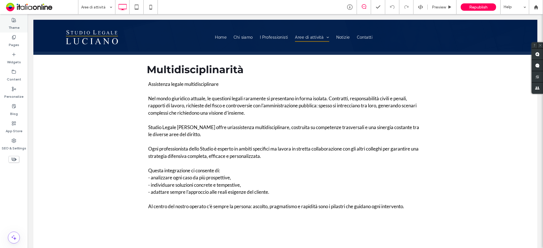
click at [8, 18] on div "Theme" at bounding box center [14, 23] width 28 height 17
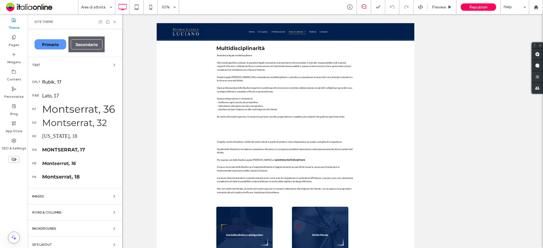
scroll to position [49, 0]
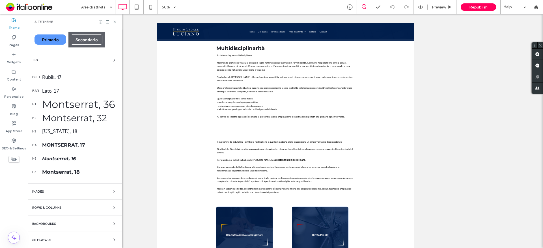
click at [94, 241] on div "Site Layout" at bounding box center [74, 240] width 85 height 7
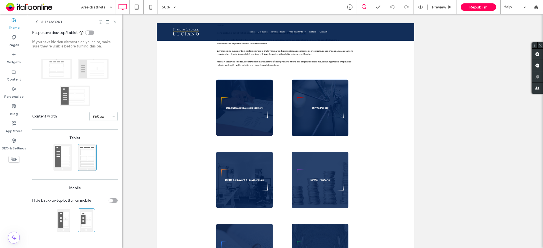
scroll to position [0, 0]
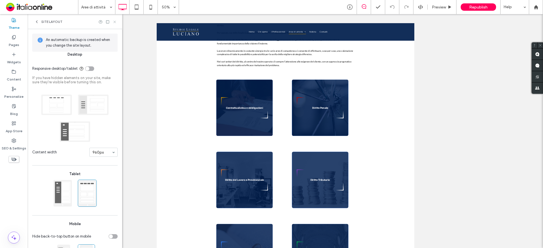
click at [115, 22] on icon at bounding box center [115, 22] width 4 height 4
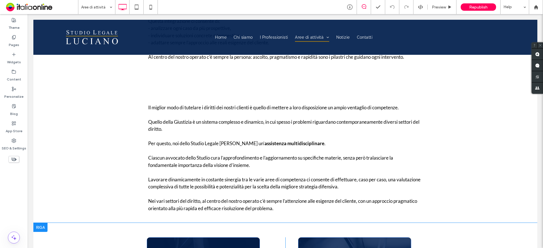
scroll to position [283, 0]
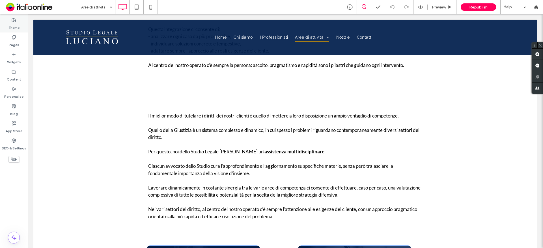
drag, startPoint x: 23, startPoint y: 27, endPoint x: 25, endPoint y: 30, distance: 3.7
click at [23, 27] on div "Theme" at bounding box center [14, 23] width 28 height 17
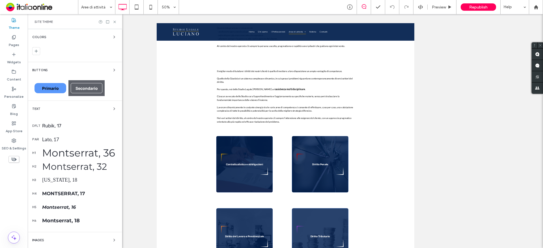
scroll to position [49, 0]
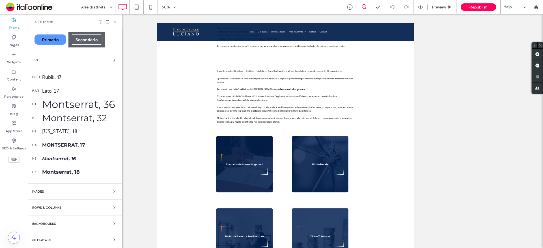
click at [81, 238] on div "Site Layout" at bounding box center [74, 240] width 85 height 7
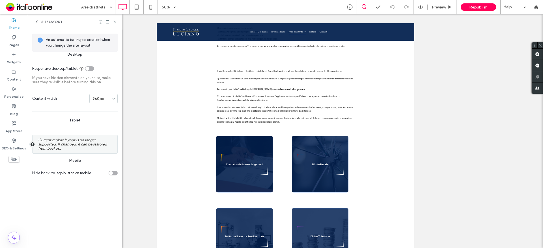
scroll to position [0, 0]
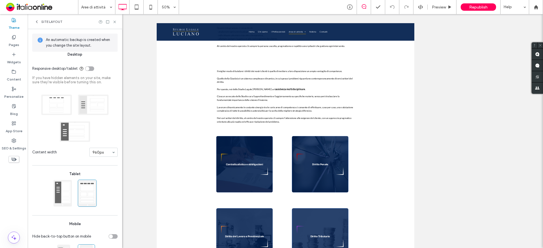
click at [38, 23] on icon at bounding box center [36, 22] width 5 height 5
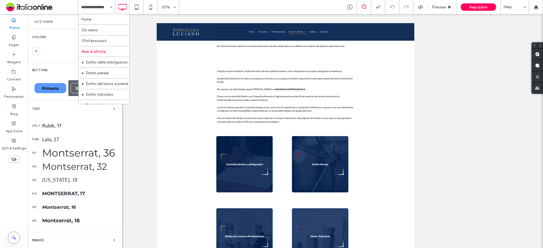
click at [211, 16] on div "Mostrare? Sì Mostrare? Sì Mostrare? Sì Mostrare? Sì Mostrare? Sì Mostrare? Sì M…" at bounding box center [285, 131] width 515 height 234
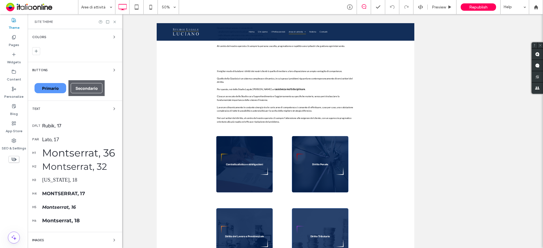
click at [118, 20] on div "Site Theme" at bounding box center [75, 21] width 94 height 15
click at [116, 20] on icon at bounding box center [115, 22] width 4 height 4
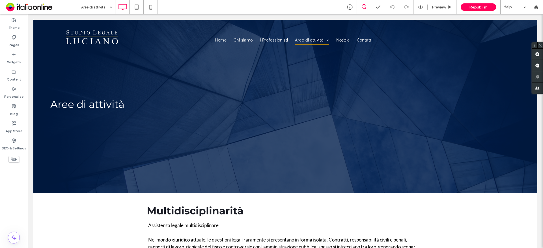
click at [78, 4] on div "Aree di attività" at bounding box center [96, 7] width 37 height 14
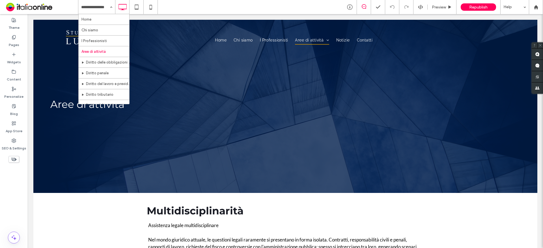
drag, startPoint x: 101, startPoint y: 20, endPoint x: 128, endPoint y: 26, distance: 27.6
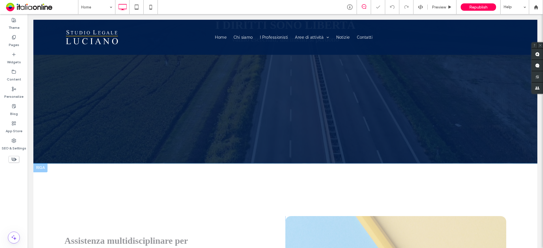
scroll to position [198, 0]
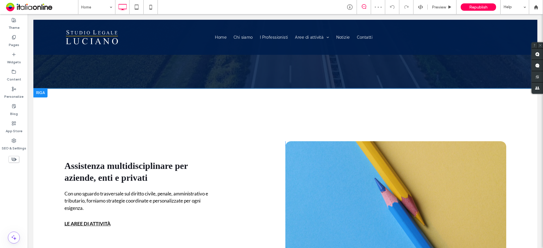
click at [42, 94] on div at bounding box center [40, 92] width 14 height 9
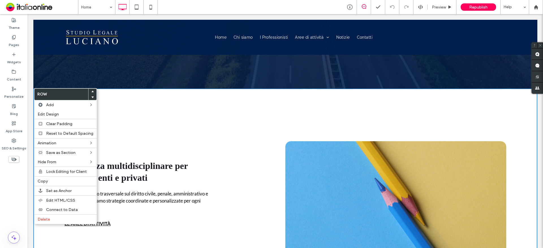
drag, startPoint x: 140, startPoint y: 101, endPoint x: 94, endPoint y: 87, distance: 47.8
click at [140, 101] on div "Assistenza multidisciplinare per aziende, enti e privati Con uno sguardo trasve…" at bounding box center [285, 199] width 504 height 223
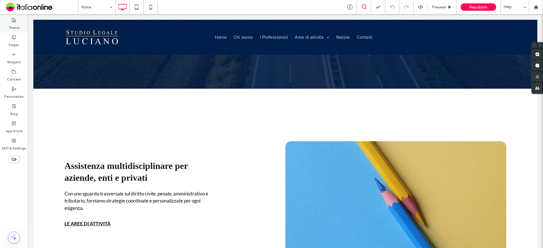
click at [12, 30] on label "Theme" at bounding box center [13, 26] width 11 height 8
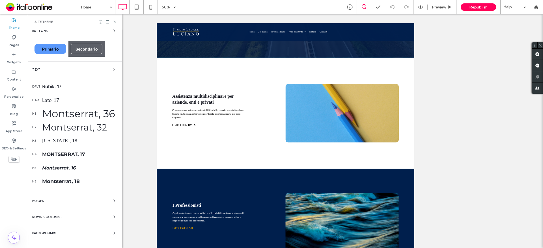
scroll to position [49, 0]
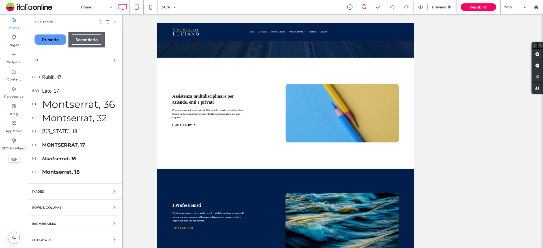
click at [92, 236] on div "Colors Buttons Primario Secondario Text dflt Rubik, 17 par Lato, 17 h1 Montserr…" at bounding box center [75, 114] width 94 height 268
click at [102, 238] on div "Site Layout" at bounding box center [74, 240] width 85 height 7
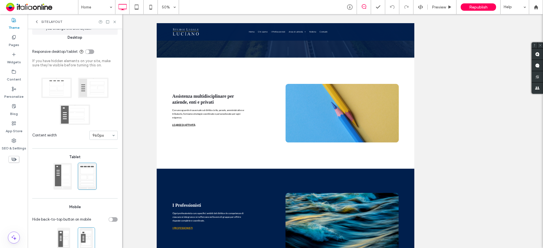
scroll to position [36, 0]
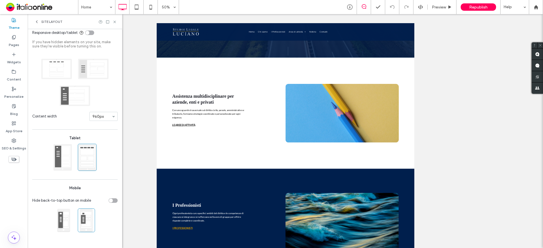
click at [36, 20] on icon at bounding box center [36, 22] width 5 height 5
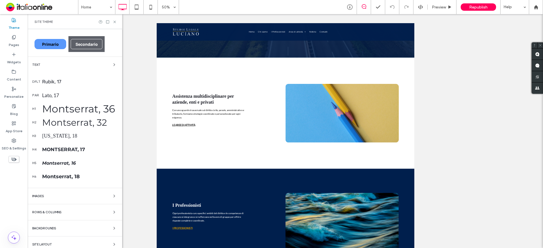
scroll to position [49, 0]
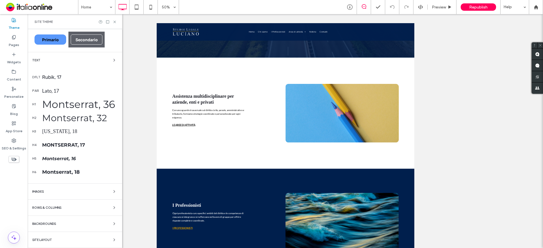
click at [84, 236] on div "Colors Buttons Primario Secondario Text dflt Rubik, 17 par Lato, 17 h1 Montserr…" at bounding box center [75, 114] width 94 height 268
click at [88, 243] on div "Colors Buttons Primario Secondario Text dflt Rubik, 17 par Lato, 17 h1 Montserr…" at bounding box center [75, 114] width 94 height 268
click at [101, 241] on div "Site Layout" at bounding box center [74, 240] width 85 height 7
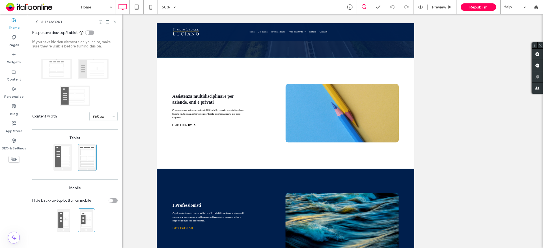
scroll to position [0, 0]
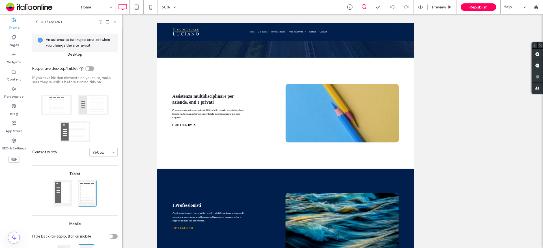
click at [77, 44] on span "An automatic backup is created when you change the site layout." at bounding box center [79, 42] width 67 height 11
click at [103, 57] on span "Desktop" at bounding box center [74, 55] width 85 height 6
drag, startPoint x: 34, startPoint y: 22, endPoint x: 39, endPoint y: 25, distance: 5.8
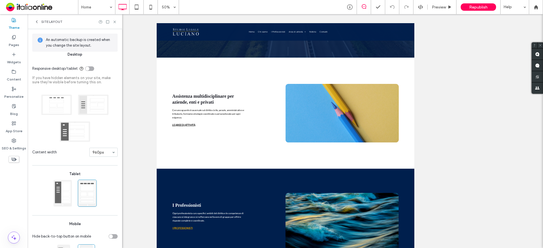
click at [34, 22] on div "Site Layout" at bounding box center [75, 21] width 94 height 15
drag, startPoint x: 39, startPoint y: 22, endPoint x: 80, endPoint y: 68, distance: 61.5
click at [39, 22] on icon at bounding box center [36, 22] width 5 height 5
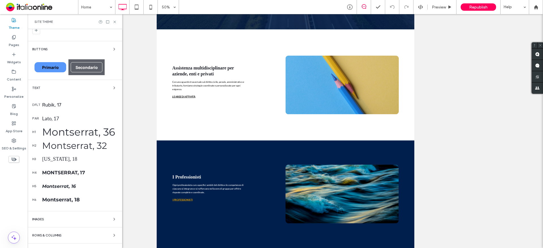
scroll to position [49, 0]
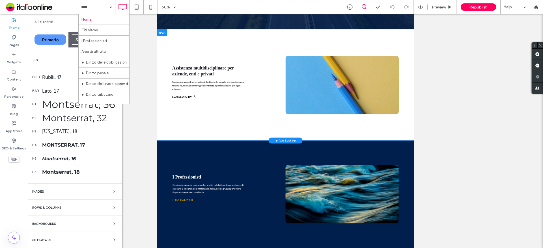
click at [246, 75] on div "Assistenza multidisciplinare per aziende, enti e privati Con uno sguardo trasve…" at bounding box center [413, 175] width 515 height 223
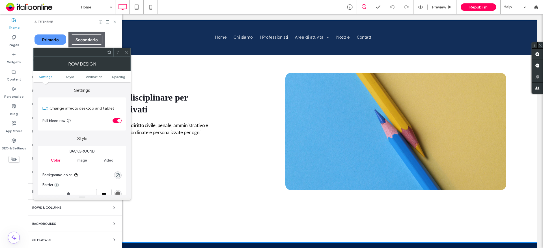
scroll to position [0, 0]
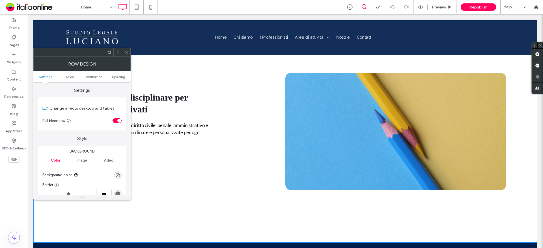
drag, startPoint x: 127, startPoint y: 52, endPoint x: 122, endPoint y: 59, distance: 8.0
click at [127, 52] on icon at bounding box center [126, 52] width 4 height 4
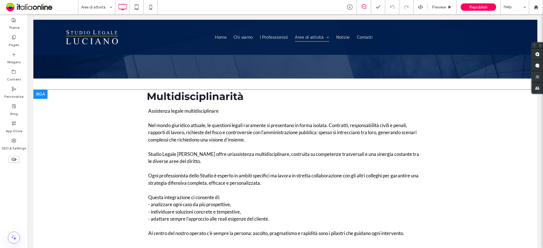
scroll to position [113, 0]
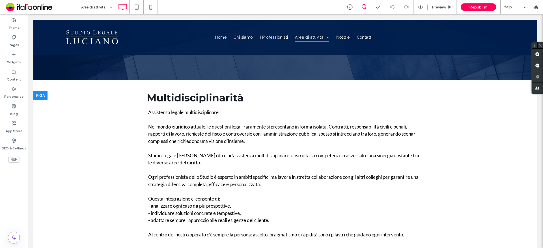
click at [46, 98] on div at bounding box center [40, 95] width 14 height 9
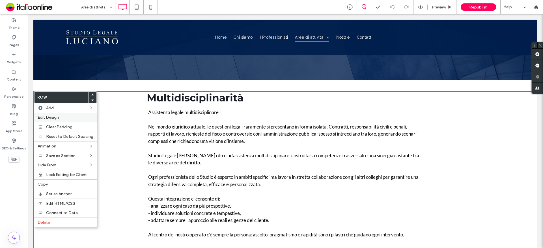
click at [60, 117] on label "Edit Design" at bounding box center [66, 117] width 56 height 5
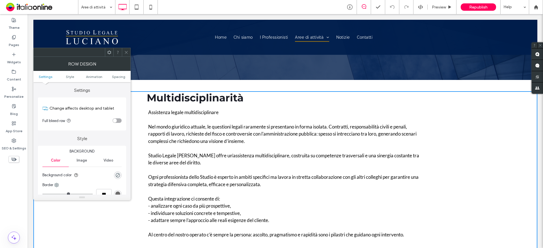
click at [126, 54] on icon at bounding box center [126, 52] width 4 height 4
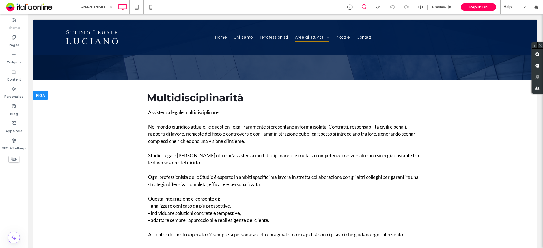
click at [36, 95] on div at bounding box center [40, 95] width 14 height 9
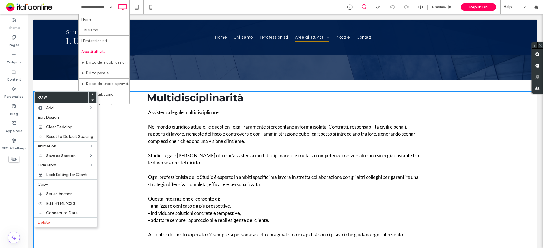
drag, startPoint x: 104, startPoint y: 20, endPoint x: 111, endPoint y: 21, distance: 7.5
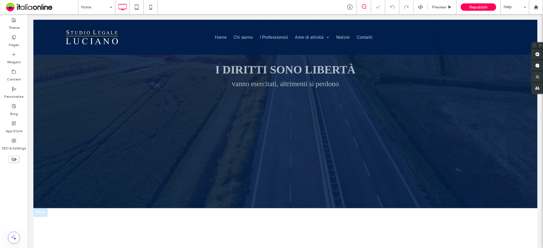
scroll to position [170, 0]
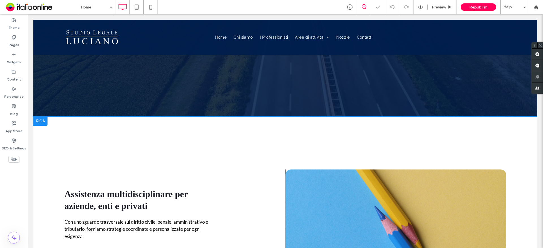
click at [45, 119] on div at bounding box center [40, 121] width 14 height 9
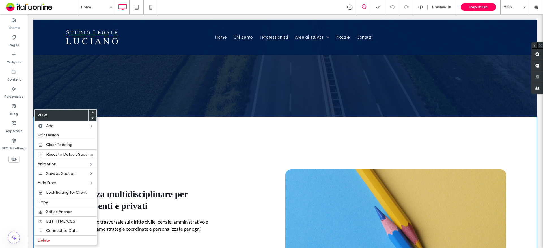
click at [130, 125] on div "Assistenza multidisciplinare per aziende, enti e privati Con uno sguardo trasve…" at bounding box center [285, 228] width 504 height 223
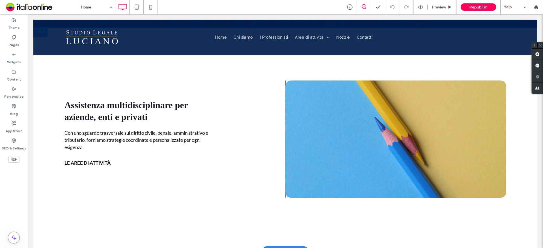
scroll to position [226, 0]
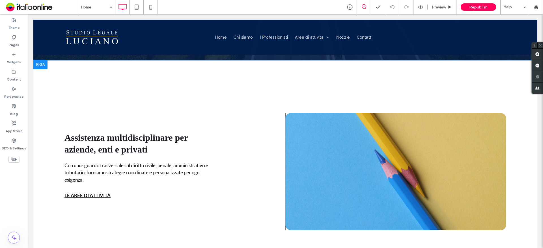
click at [40, 64] on div at bounding box center [40, 64] width 14 height 9
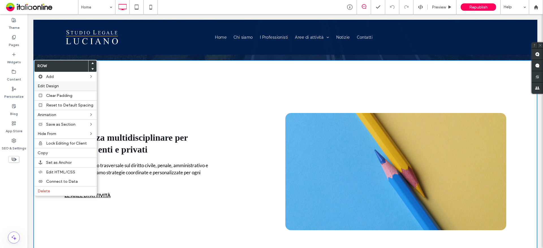
click at [49, 89] on div "Edit Design" at bounding box center [65, 85] width 62 height 9
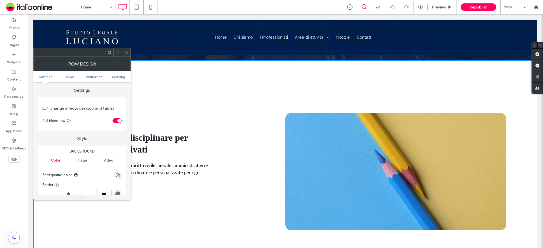
click at [126, 55] on span at bounding box center [126, 52] width 4 height 8
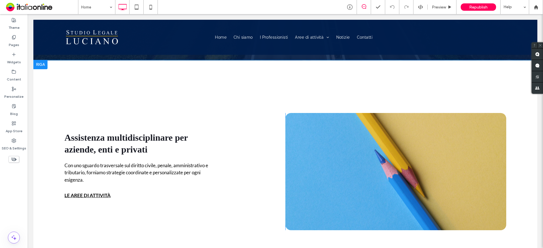
click at [43, 63] on div at bounding box center [40, 64] width 14 height 9
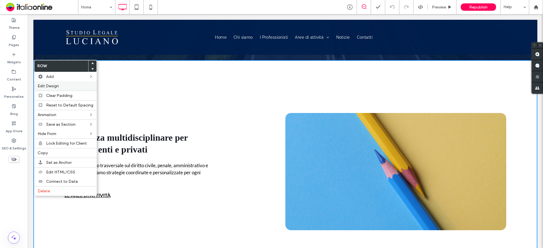
click at [55, 86] on span "Edit Design" at bounding box center [48, 86] width 21 height 5
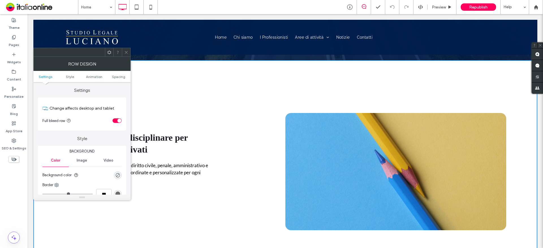
click at [125, 51] on icon at bounding box center [126, 52] width 4 height 4
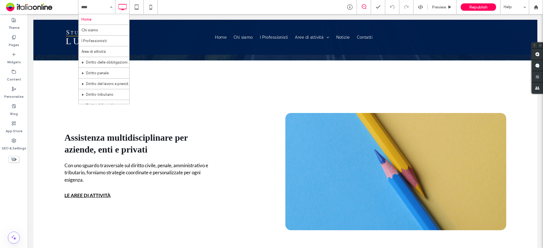
drag, startPoint x: 98, startPoint y: 49, endPoint x: 100, endPoint y: 55, distance: 5.5
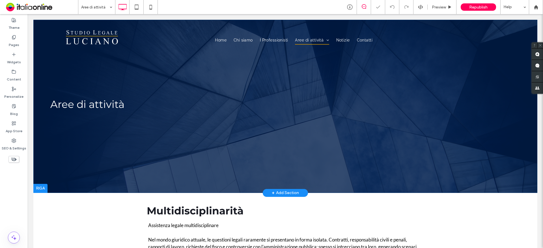
scroll to position [57, 0]
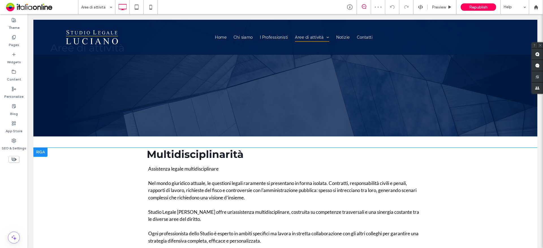
click at [38, 150] on div at bounding box center [40, 152] width 14 height 9
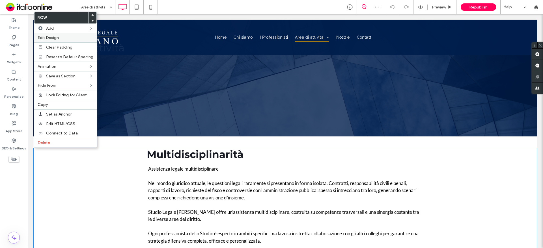
drag, startPoint x: 55, startPoint y: 38, endPoint x: 58, endPoint y: 40, distance: 3.5
click at [55, 38] on span "Edit Design" at bounding box center [48, 37] width 21 height 5
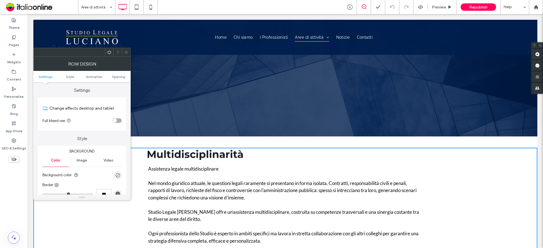
click at [69, 121] on icon at bounding box center [68, 120] width 5 height 5
click at [72, 119] on span "Full bleed row" at bounding box center [57, 121] width 30 height 4
click at [125, 51] on icon at bounding box center [126, 52] width 4 height 4
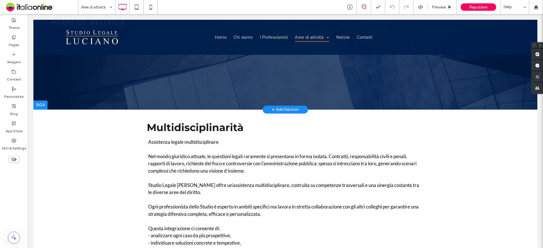
scroll to position [85, 0]
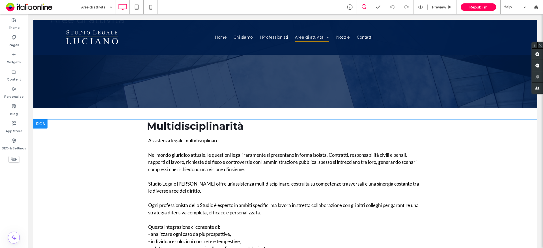
click at [37, 126] on div at bounding box center [40, 124] width 14 height 9
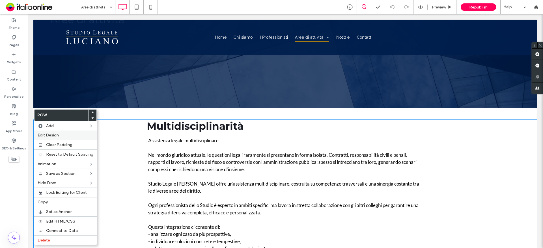
click at [63, 137] on label "Edit Design" at bounding box center [66, 135] width 56 height 5
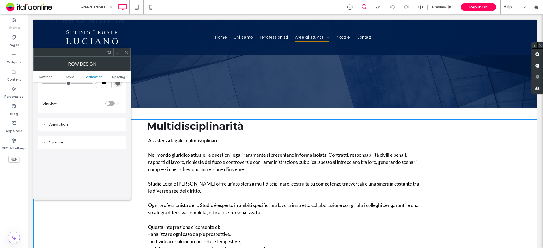
scroll to position [160, 0]
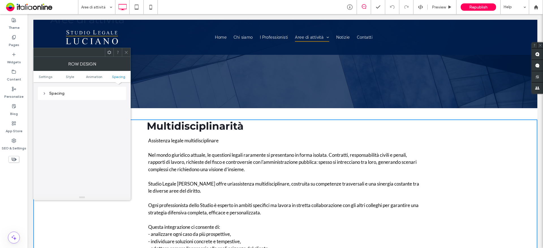
click at [60, 96] on div "Spacing" at bounding box center [81, 93] width 79 height 5
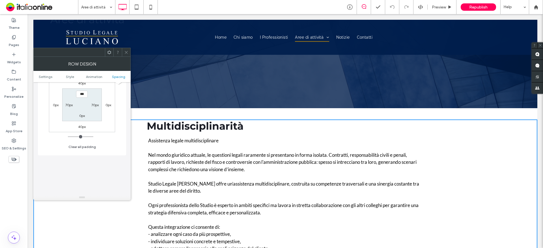
scroll to position [245, 0]
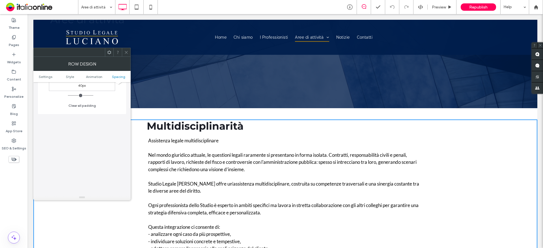
click at [127, 54] on use at bounding box center [126, 52] width 3 height 3
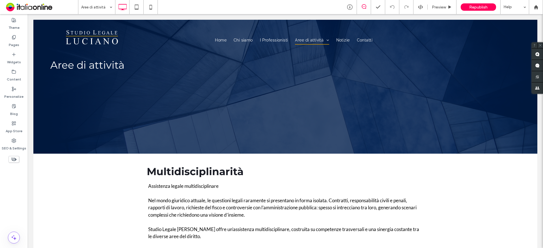
scroll to position [0, 0]
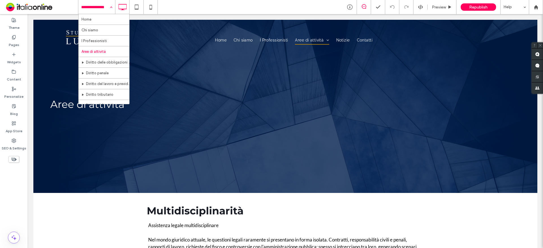
drag, startPoint x: 98, startPoint y: 5, endPoint x: 105, endPoint y: 16, distance: 13.3
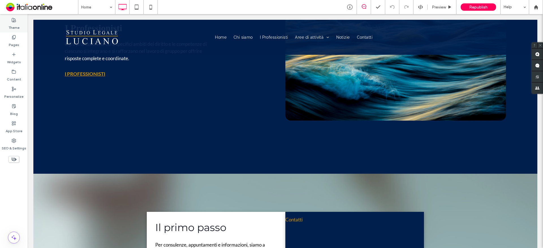
drag, startPoint x: 13, startPoint y: 25, endPoint x: 15, endPoint y: 27, distance: 3.2
click at [13, 25] on label "Theme" at bounding box center [13, 26] width 11 height 8
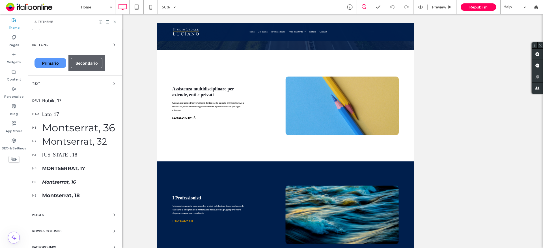
scroll to position [49, 0]
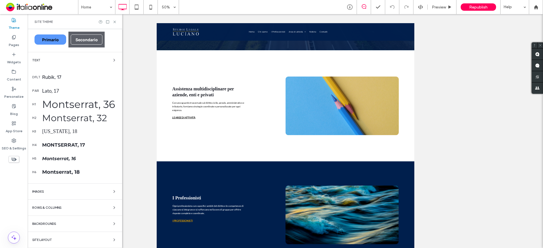
click at [80, 190] on div "Images" at bounding box center [74, 191] width 85 height 7
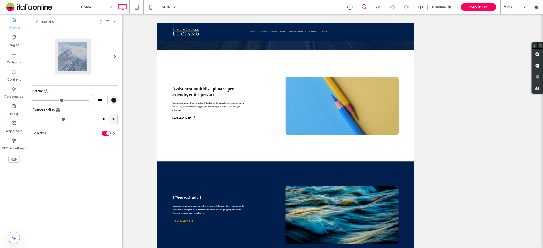
scroll to position [0, 0]
click at [36, 22] on icon at bounding box center [36, 22] width 5 height 5
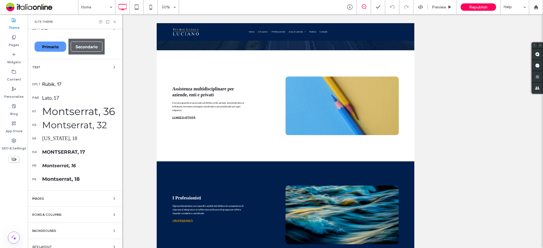
scroll to position [49, 0]
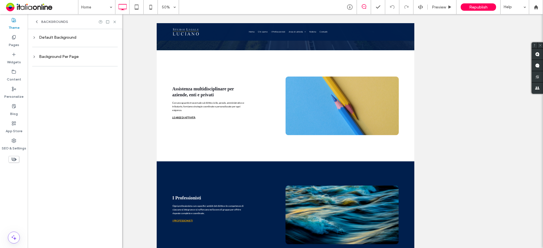
click at [41, 21] on div "Backgrounds" at bounding box center [51, 22] width 34 height 5
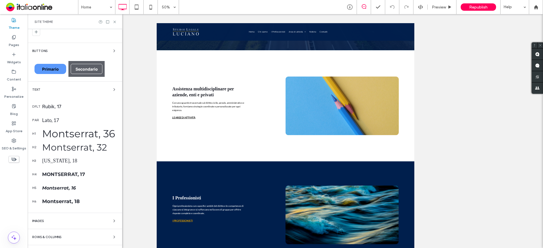
scroll to position [49, 0]
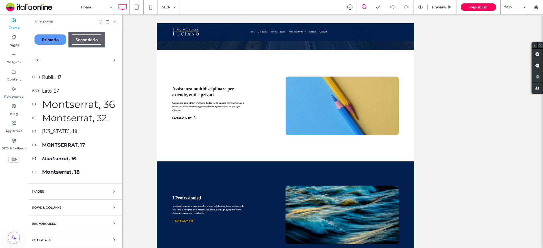
click at [102, 241] on div "Site Layout" at bounding box center [74, 240] width 85 height 7
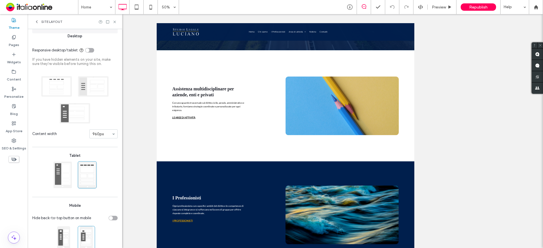
scroll to position [36, 0]
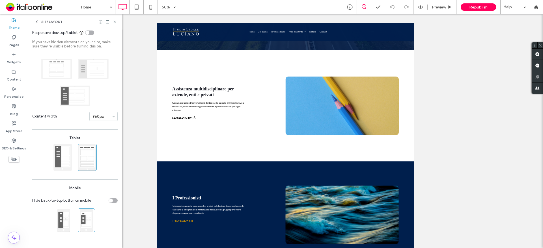
click at [38, 20] on icon at bounding box center [36, 22] width 5 height 5
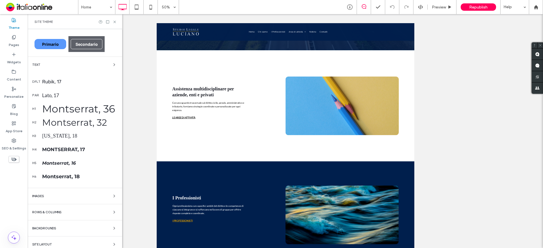
scroll to position [49, 0]
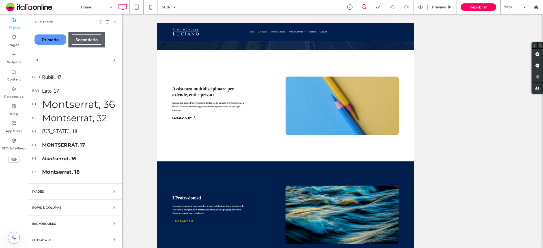
click at [83, 206] on div "Rows & Columns" at bounding box center [74, 207] width 85 height 7
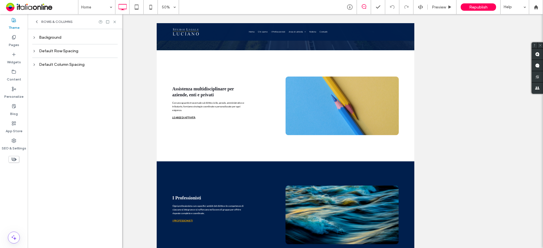
scroll to position [0, 0]
click at [38, 49] on div "Default Row Spacing" at bounding box center [74, 51] width 85 height 5
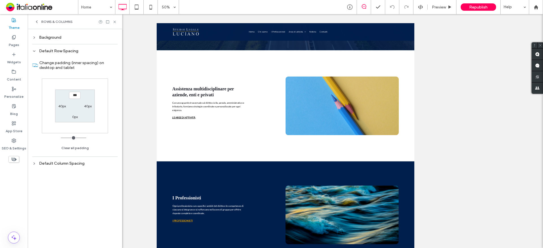
click at [42, 21] on span "Rows & Columns" at bounding box center [56, 22] width 31 height 5
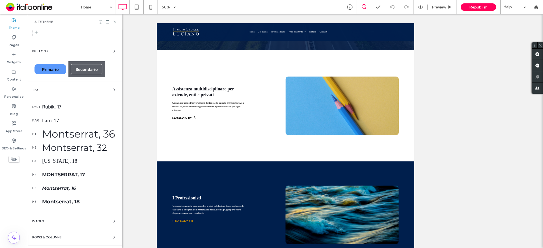
scroll to position [49, 0]
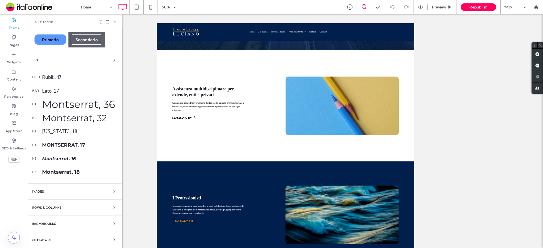
click at [65, 206] on div "Rows & Columns" at bounding box center [74, 207] width 85 height 7
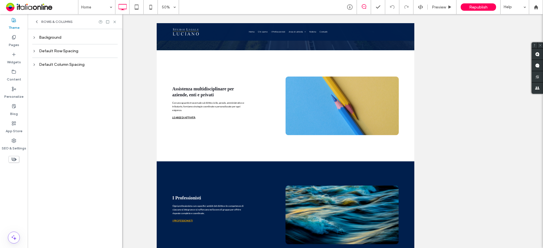
scroll to position [0, 0]
click at [33, 54] on div "Default Row Spacing" at bounding box center [74, 51] width 85 height 8
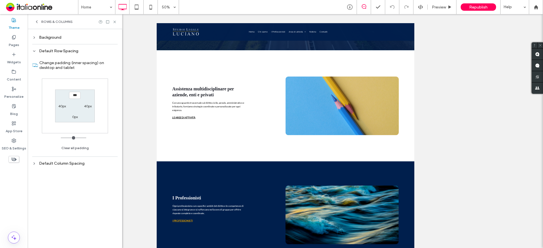
click at [33, 54] on div "Default Row Spacing" at bounding box center [74, 51] width 85 height 8
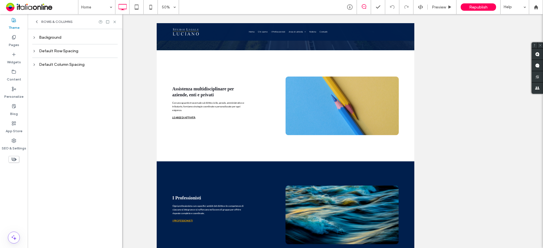
click at [35, 66] on icon at bounding box center [34, 65] width 4 height 4
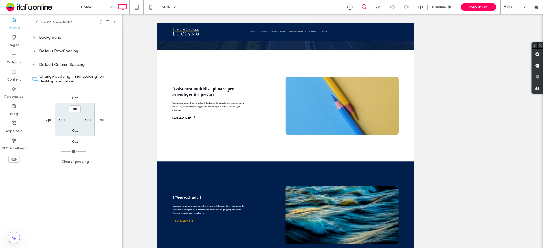
click at [34, 66] on icon at bounding box center [34, 65] width 4 height 4
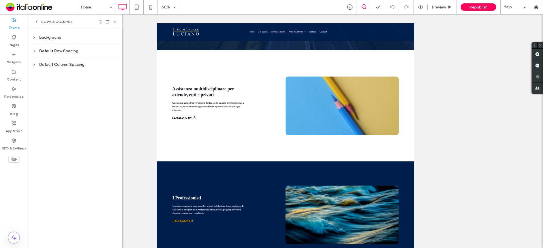
click at [33, 51] on icon at bounding box center [34, 51] width 4 height 4
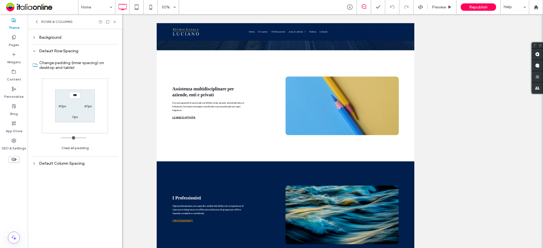
click at [33, 51] on use at bounding box center [34, 51] width 2 height 1
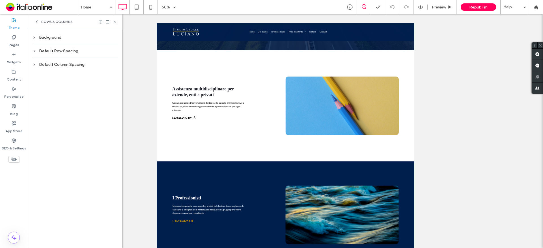
click at [33, 51] on icon at bounding box center [34, 51] width 4 height 4
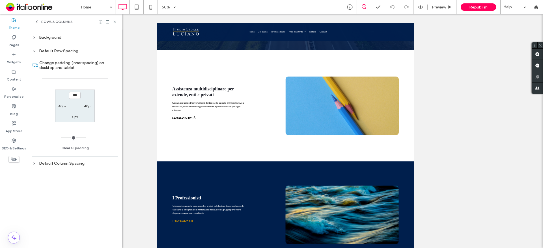
click at [33, 51] on use at bounding box center [34, 51] width 2 height 1
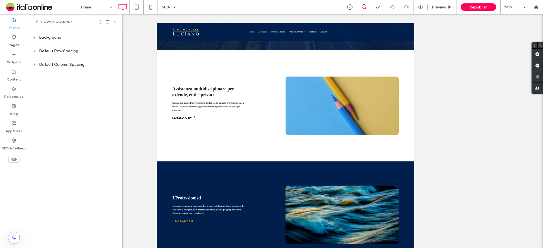
click at [33, 65] on icon at bounding box center [34, 65] width 4 height 4
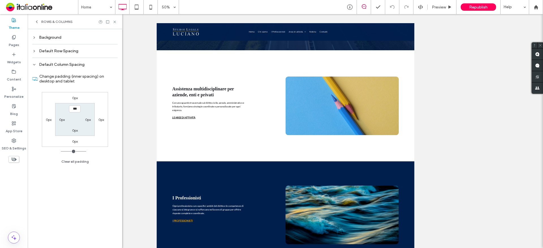
click at [33, 65] on icon at bounding box center [34, 65] width 4 height 4
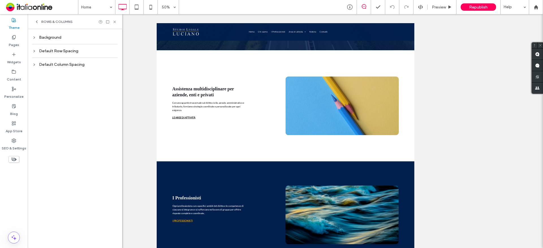
click at [34, 53] on div "Default Row Spacing" at bounding box center [74, 51] width 85 height 8
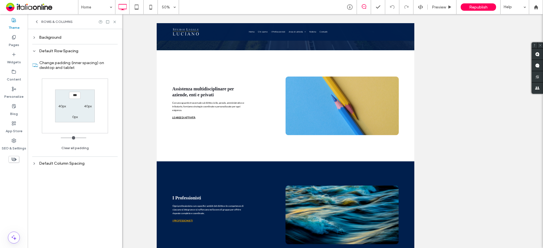
click at [34, 53] on div "Default Row Spacing" at bounding box center [74, 51] width 85 height 8
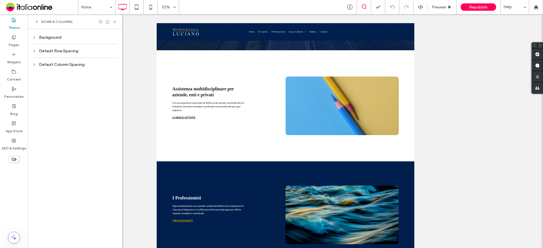
click at [33, 65] on icon at bounding box center [34, 65] width 4 height 4
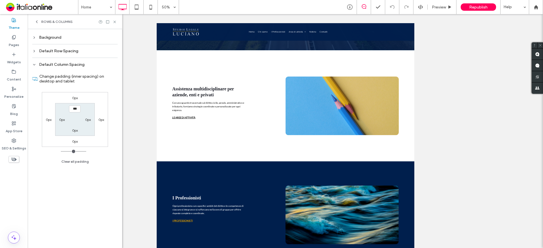
click at [33, 65] on icon at bounding box center [34, 65] width 4 height 4
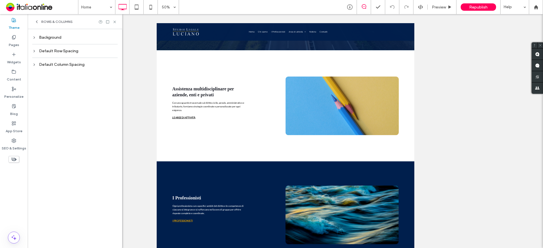
click at [34, 55] on div "Default Row Spacing" at bounding box center [74, 51] width 85 height 8
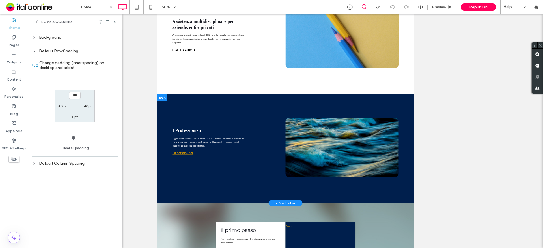
scroll to position [128, 0]
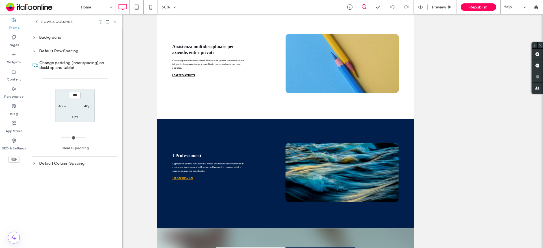
click at [61, 106] on label "40px" at bounding box center [62, 106] width 8 height 4
type input "**"
type input "*"
type input "***"
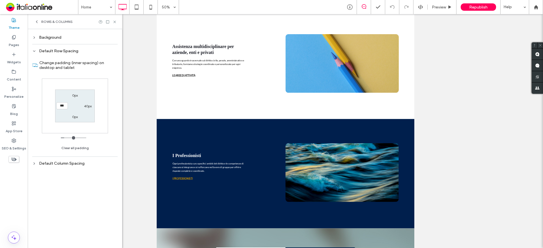
type input "*****"
click at [85, 107] on label "40px" at bounding box center [88, 106] width 8 height 4
type input "**"
type input "***"
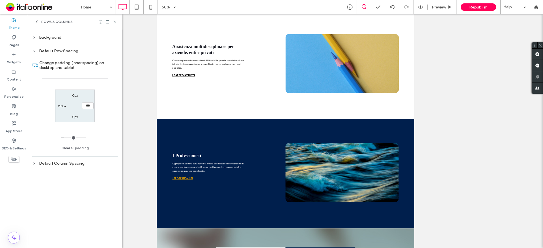
type input "*****"
click at [103, 119] on div "0px ***** 0px 110px" at bounding box center [75, 106] width 66 height 55
click at [115, 21] on use at bounding box center [114, 22] width 2 height 2
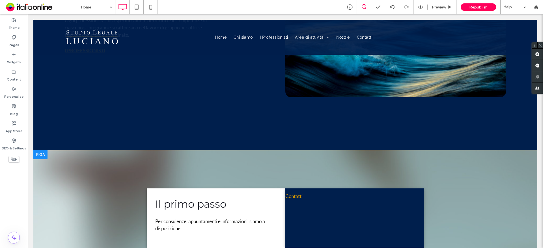
scroll to position [608, 0]
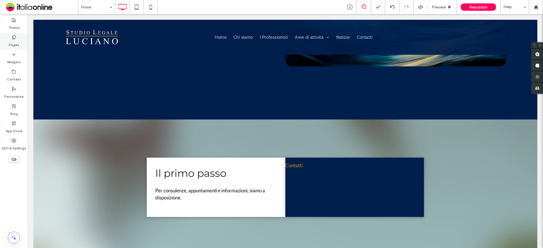
drag, startPoint x: 18, startPoint y: 25, endPoint x: 27, endPoint y: 38, distance: 14.9
click at [18, 25] on label "Theme" at bounding box center [13, 26] width 11 height 8
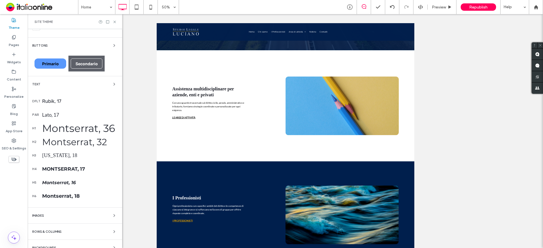
scroll to position [49, 0]
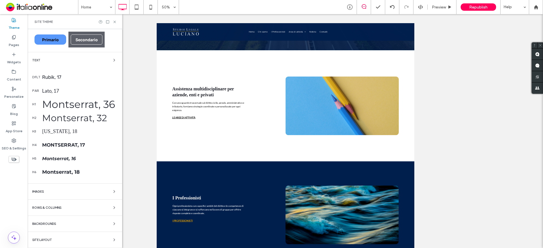
click at [71, 206] on div "Rows & Columns" at bounding box center [74, 207] width 85 height 7
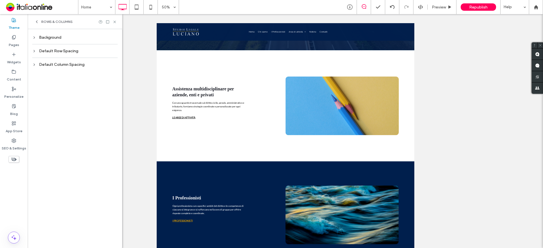
scroll to position [0, 0]
click at [59, 49] on div "Default Row Spacing" at bounding box center [74, 51] width 85 height 5
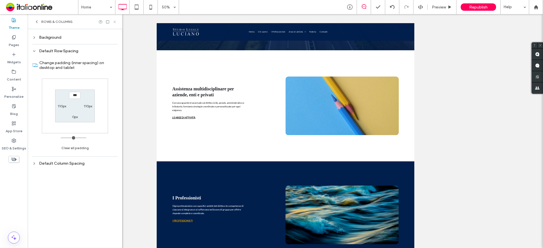
click at [114, 21] on use at bounding box center [114, 22] width 2 height 2
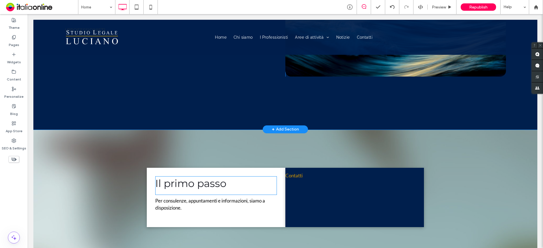
scroll to position [580, 0]
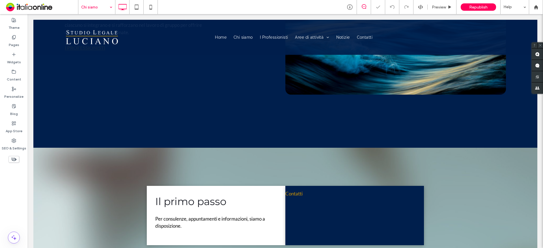
click at [113, 7] on div "Chi siamo" at bounding box center [96, 7] width 37 height 14
click at [107, 7] on div at bounding box center [271, 124] width 543 height 248
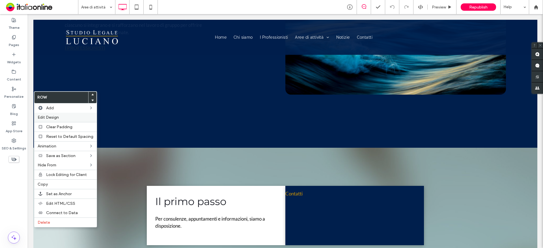
click at [67, 114] on div "Edit Design" at bounding box center [65, 117] width 62 height 9
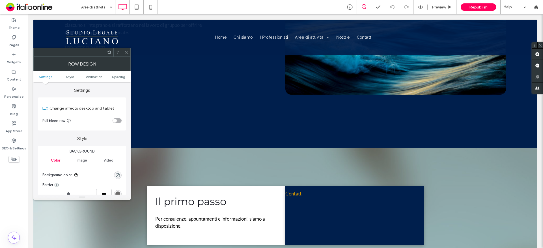
click at [118, 120] on div "toggle" at bounding box center [117, 120] width 9 height 5
click at [125, 51] on icon at bounding box center [126, 52] width 4 height 4
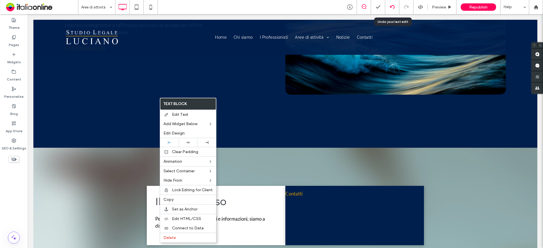
click at [388, 8] on div at bounding box center [392, 7] width 14 height 5
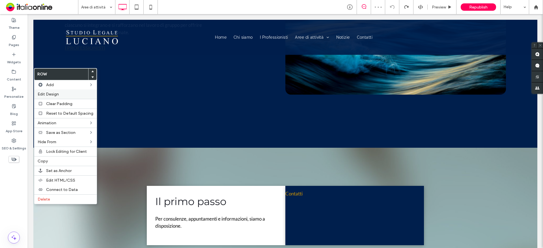
click at [77, 97] on div "Edit Design" at bounding box center [65, 94] width 62 height 9
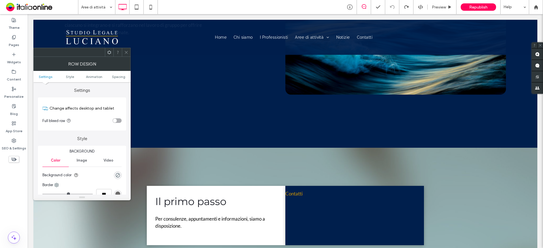
scroll to position [28, 0]
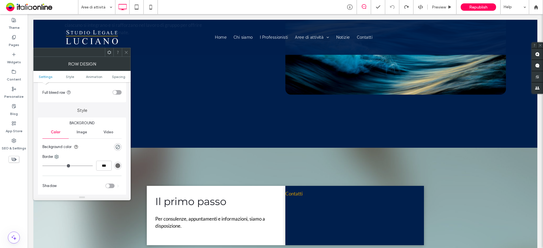
click at [120, 90] on section "Full bleed row" at bounding box center [81, 92] width 79 height 14
click at [118, 93] on div "toggle" at bounding box center [117, 92] width 9 height 5
click at [124, 50] on span at bounding box center [126, 52] width 4 height 8
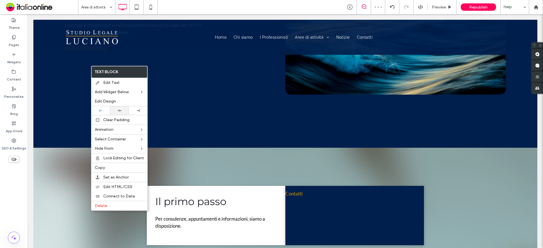
click at [122, 108] on div at bounding box center [119, 110] width 19 height 9
click at [94, 107] on div at bounding box center [100, 110] width 19 height 9
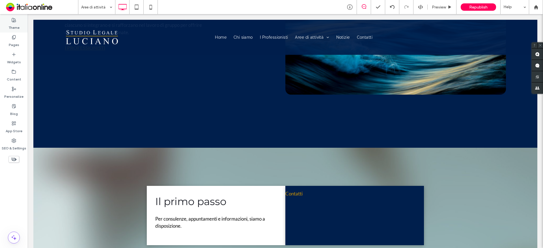
click at [22, 24] on div "Theme" at bounding box center [14, 23] width 28 height 17
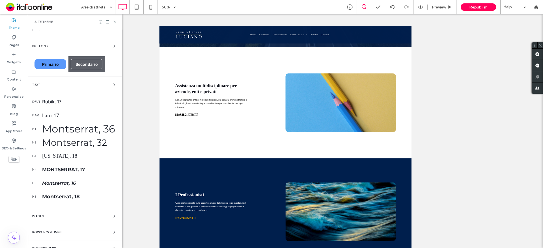
scroll to position [49, 0]
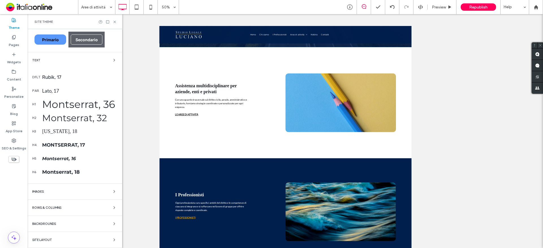
click at [77, 211] on div "Rows & Columns" at bounding box center [74, 207] width 85 height 7
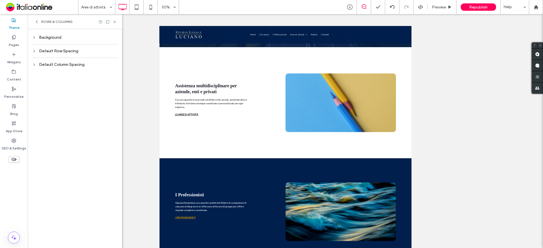
scroll to position [0, 0]
click at [33, 21] on div "Rows & Columns" at bounding box center [75, 21] width 94 height 15
click at [35, 21] on icon at bounding box center [36, 22] width 5 height 5
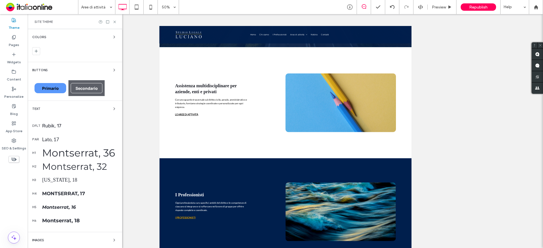
scroll to position [49, 0]
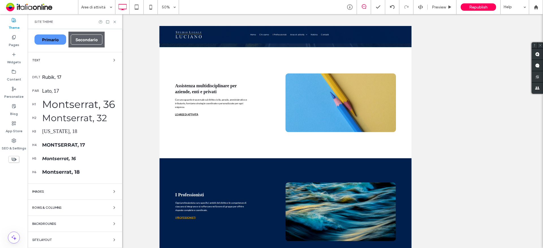
click at [62, 211] on div "Rows & Columns" at bounding box center [74, 207] width 85 height 7
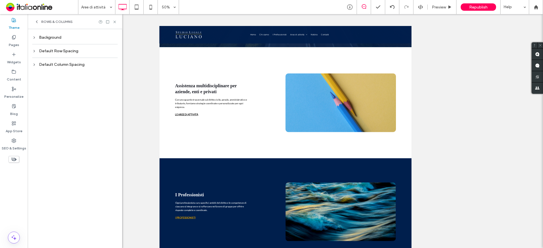
scroll to position [0, 0]
drag, startPoint x: 148, startPoint y: 9, endPoint x: 176, endPoint y: 36, distance: 39.8
click at [148, 9] on icon at bounding box center [150, 6] width 11 height 11
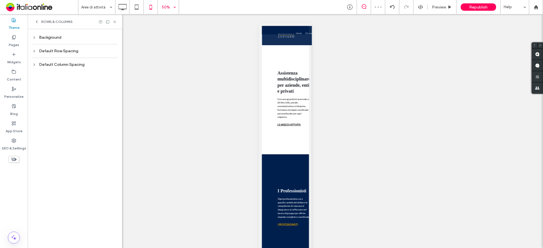
click at [169, 7] on div "50%" at bounding box center [166, 7] width 16 height 14
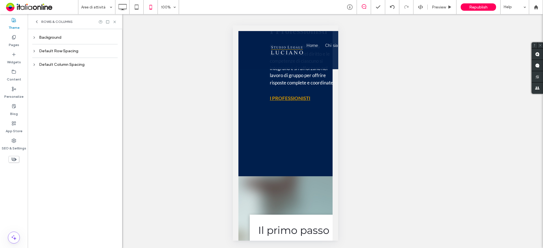
click at [39, 22] on div "Rows & Columns" at bounding box center [53, 22] width 38 height 5
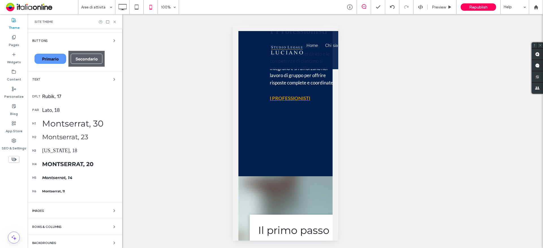
scroll to position [49, 0]
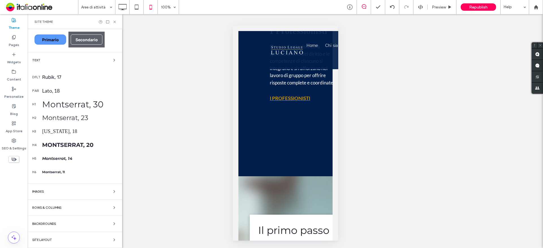
drag, startPoint x: 113, startPoint y: 21, endPoint x: 125, endPoint y: 39, distance: 21.2
click at [113, 21] on icon at bounding box center [115, 22] width 4 height 4
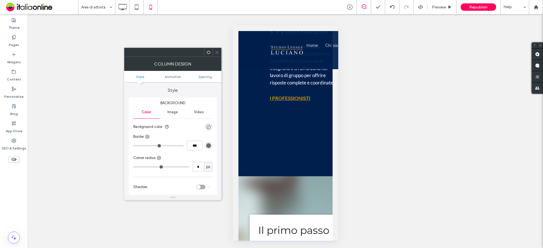
click at [215, 53] on icon at bounding box center [217, 52] width 4 height 4
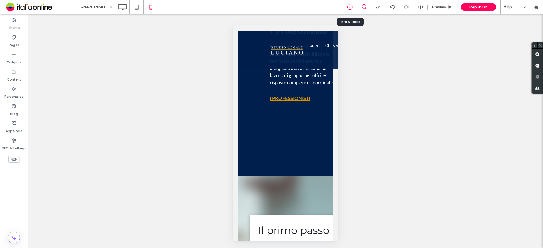
click at [353, 5] on div at bounding box center [350, 7] width 14 height 6
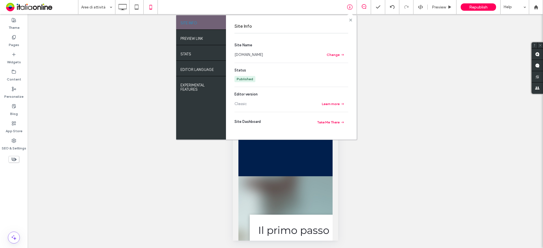
click at [352, 18] on span at bounding box center [350, 20] width 3 height 4
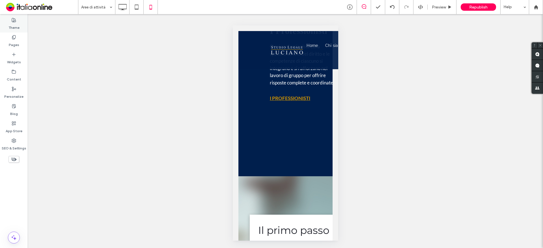
click at [13, 25] on label "Theme" at bounding box center [13, 26] width 11 height 8
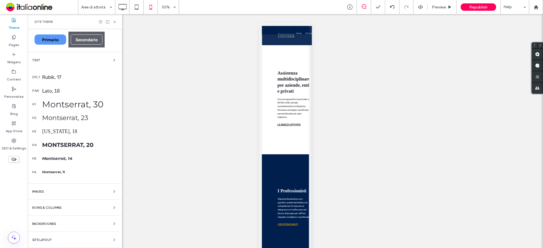
click at [98, 238] on div "Site Layout" at bounding box center [74, 240] width 85 height 7
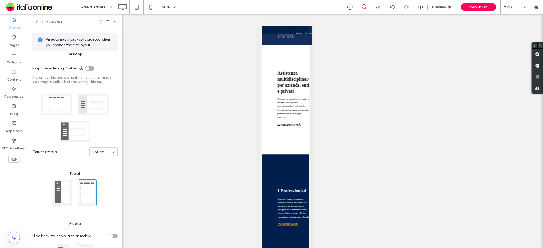
scroll to position [0, 0]
drag, startPoint x: 38, startPoint y: 23, endPoint x: 58, endPoint y: 30, distance: 21.0
click at [38, 23] on icon at bounding box center [36, 22] width 5 height 5
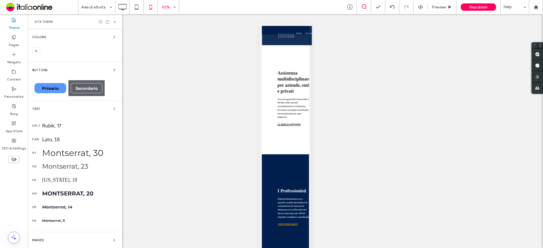
click at [161, 10] on div "50%" at bounding box center [166, 7] width 16 height 14
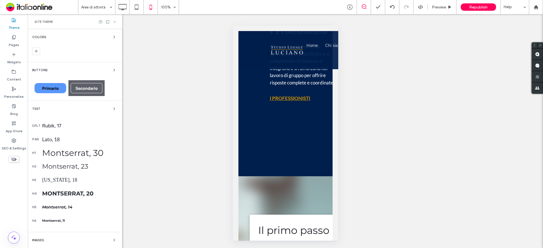
click at [115, 21] on use at bounding box center [114, 22] width 2 height 2
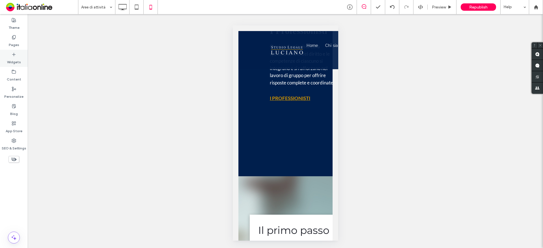
drag, startPoint x: 16, startPoint y: 53, endPoint x: 23, endPoint y: 66, distance: 15.7
click at [16, 53] on icon at bounding box center [14, 54] width 5 height 5
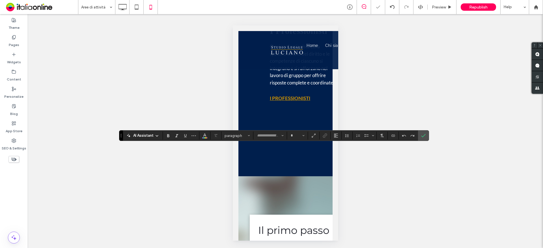
type input "****"
type input "**"
click at [417, 136] on section at bounding box center [408, 136] width 19 height 8
drag, startPoint x: 426, startPoint y: 135, endPoint x: 423, endPoint y: 137, distance: 3.5
click at [426, 135] on label "Confirm" at bounding box center [423, 136] width 8 height 10
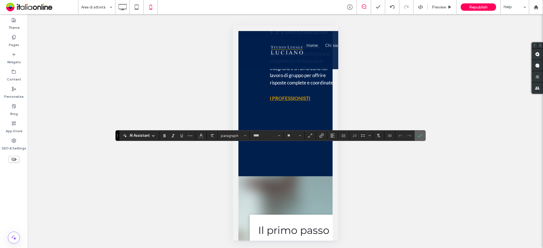
click at [418, 138] on span "Confirm" at bounding box center [419, 136] width 3 height 10
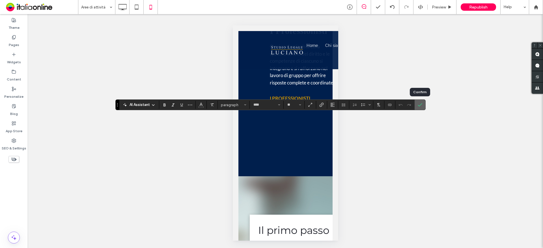
click at [421, 105] on icon "Confirm" at bounding box center [420, 105] width 5 height 5
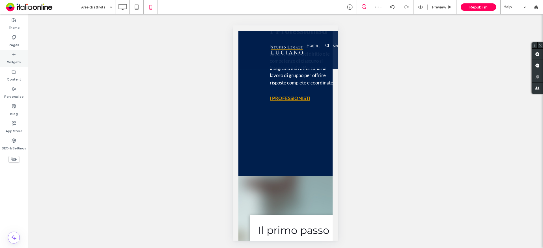
click at [18, 64] on label "Widgets" at bounding box center [14, 61] width 14 height 8
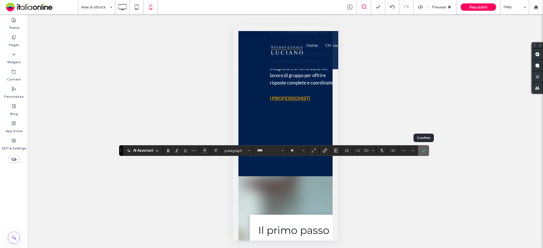
click at [421, 152] on icon "Confirm" at bounding box center [423, 150] width 5 height 5
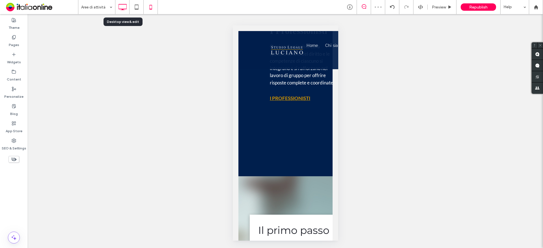
click at [124, 10] on use at bounding box center [122, 7] width 8 height 6
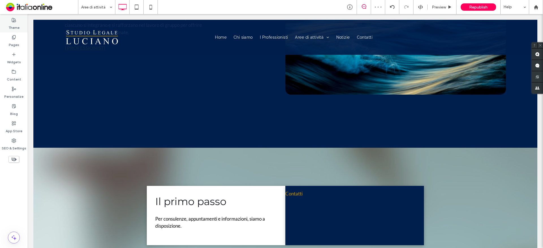
click at [12, 24] on label "Theme" at bounding box center [13, 26] width 11 height 8
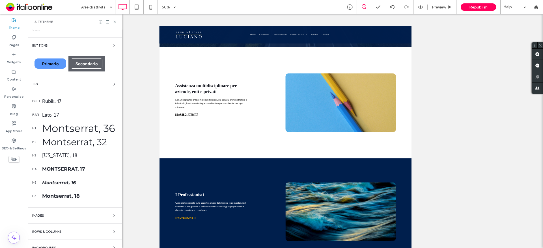
scroll to position [49, 0]
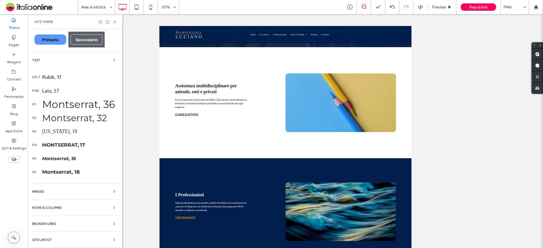
click at [115, 22] on icon at bounding box center [115, 22] width 4 height 4
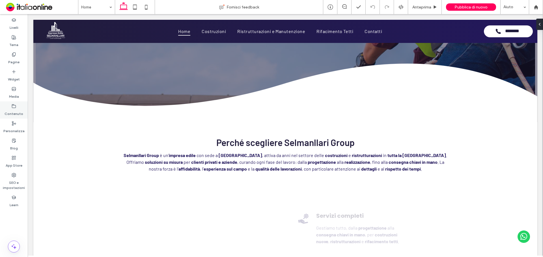
scroll to position [141, 0]
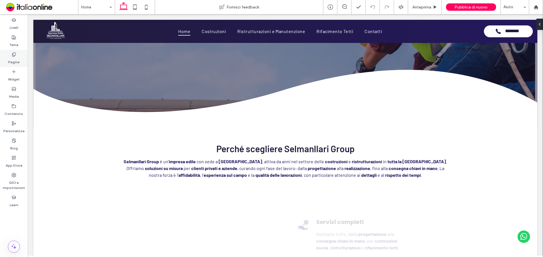
click at [20, 63] on div "Pagine" at bounding box center [14, 58] width 28 height 17
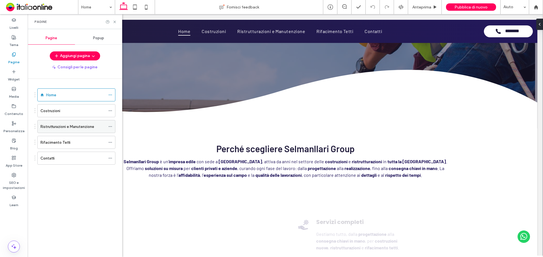
click at [92, 127] on label "Ristrutturazioni e Manutenzione" at bounding box center [67, 127] width 54 height 10
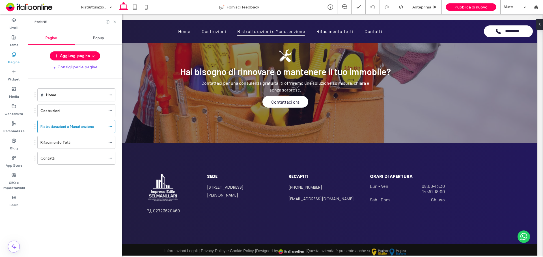
scroll to position [709, 0]
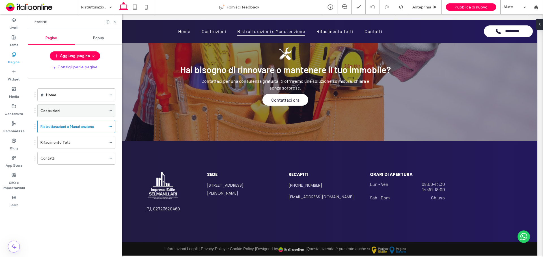
click at [57, 109] on label "Costruzioni" at bounding box center [50, 111] width 20 height 10
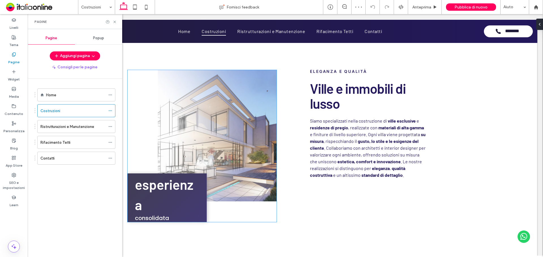
scroll to position [481, 0]
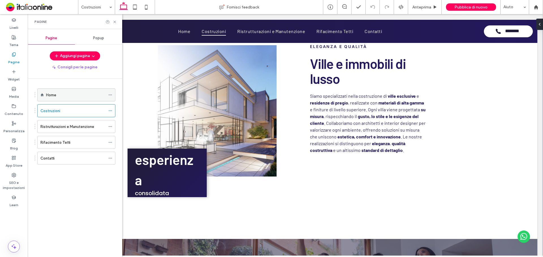
click at [78, 94] on div "Home" at bounding box center [75, 95] width 59 height 6
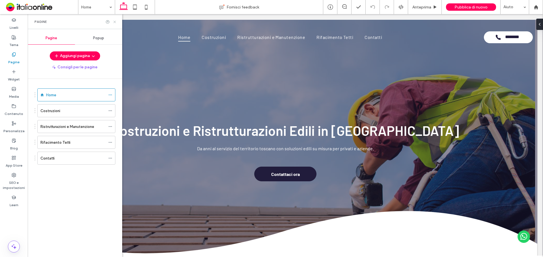
click at [114, 22] on use at bounding box center [114, 22] width 2 height 2
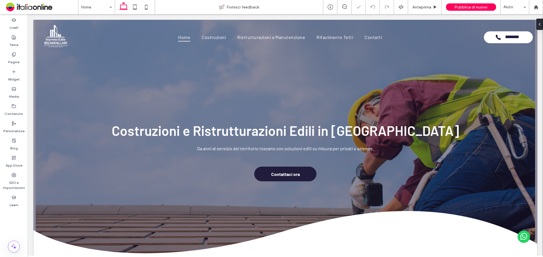
click at [100, 10] on input at bounding box center [95, 7] width 28 height 14
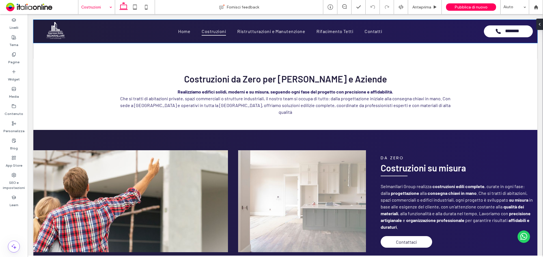
scroll to position [198, 0]
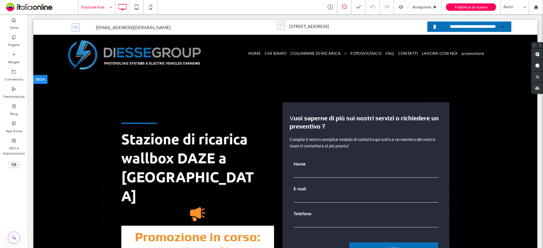
scroll to position [57, 0]
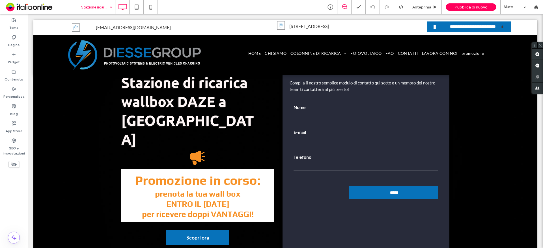
click at [90, 9] on input at bounding box center [95, 7] width 28 height 14
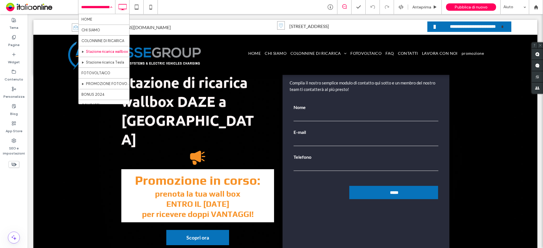
click at [110, 7] on div "HOME CHI SIAMO COLONNINE DI RICARICA Stazione ricarica wallbox Stazione ricaric…" at bounding box center [96, 7] width 37 height 14
